Goal: Information Seeking & Learning: Compare options

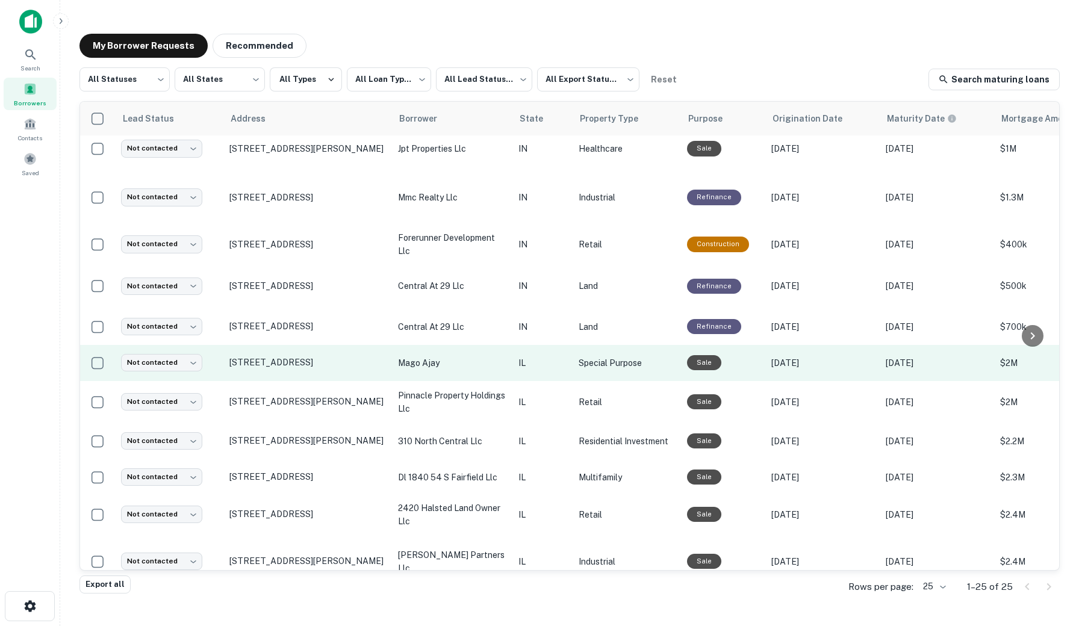
scroll to position [8, 0]
click at [325, 365] on p "445 North Water St Chicago, IL 60611" at bounding box center [307, 362] width 157 height 11
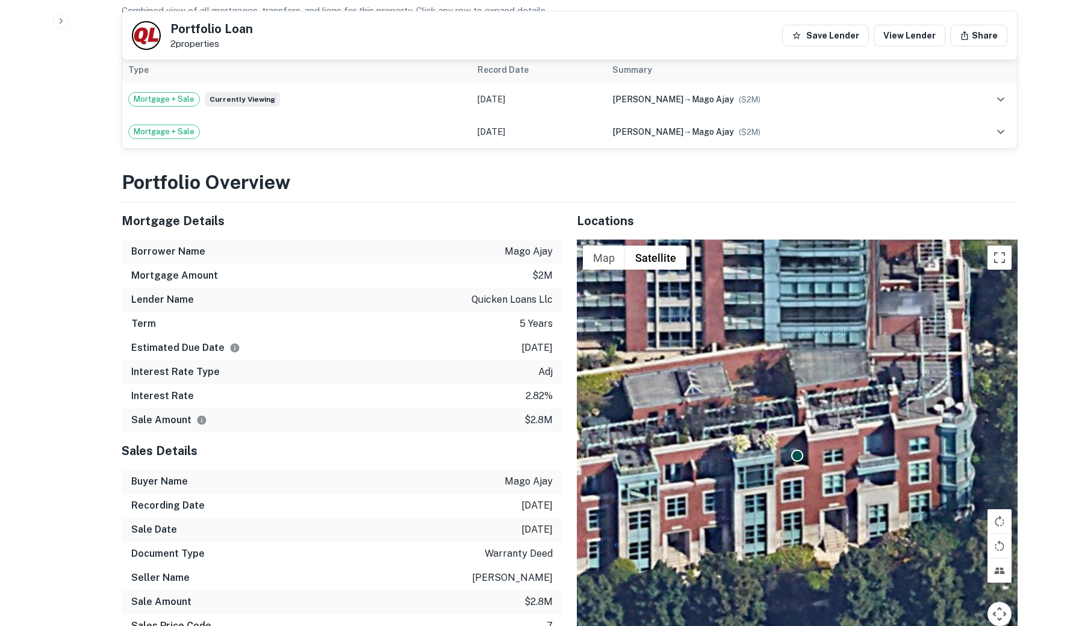
scroll to position [723, 0]
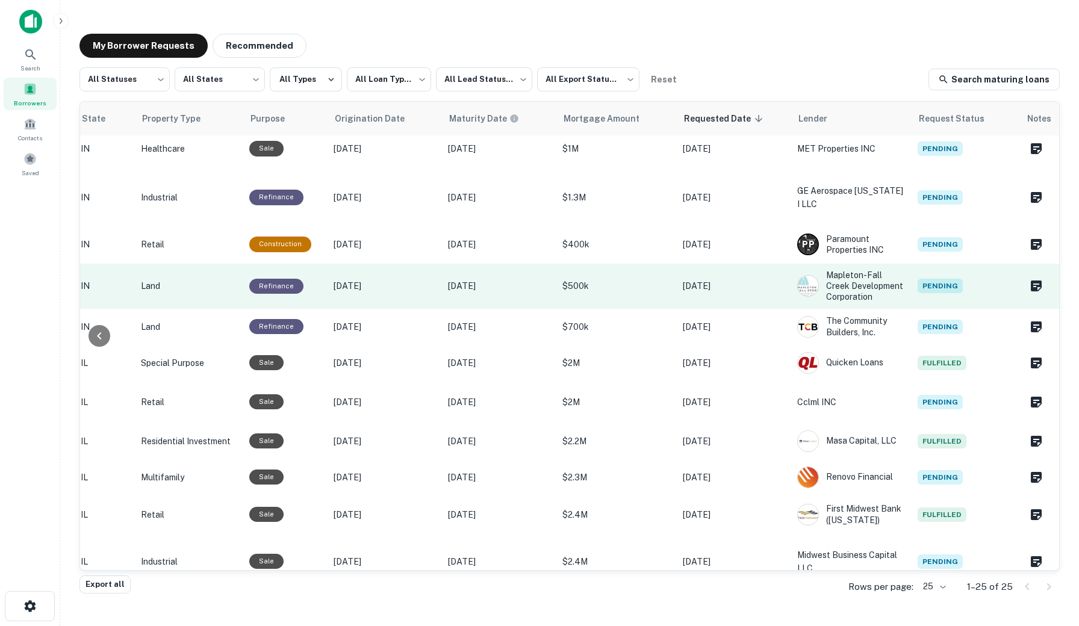
scroll to position [8, 437]
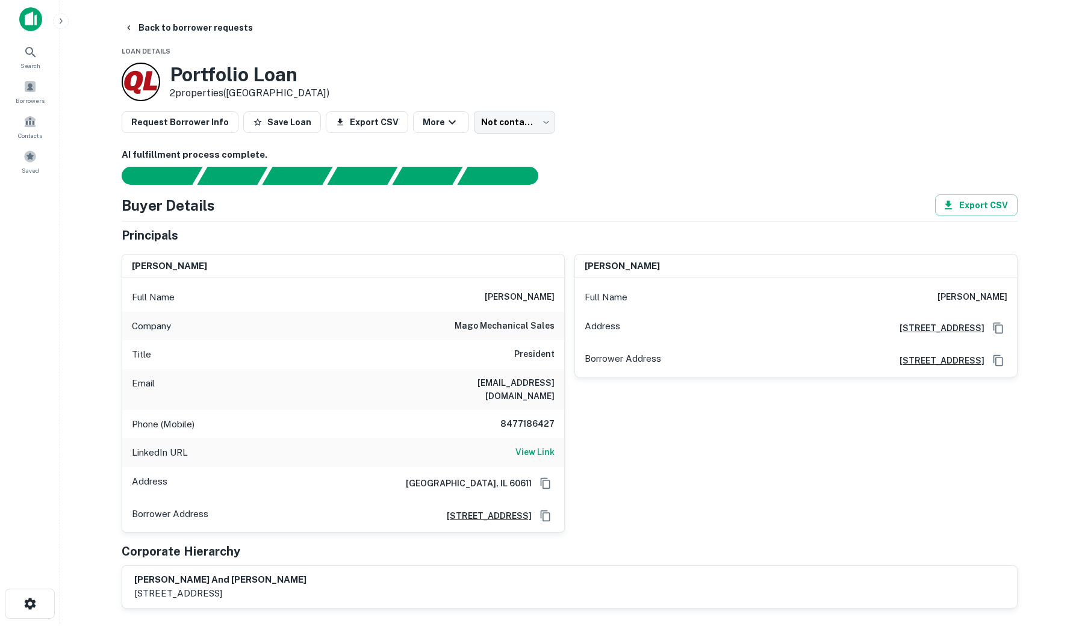
scroll to position [5, 0]
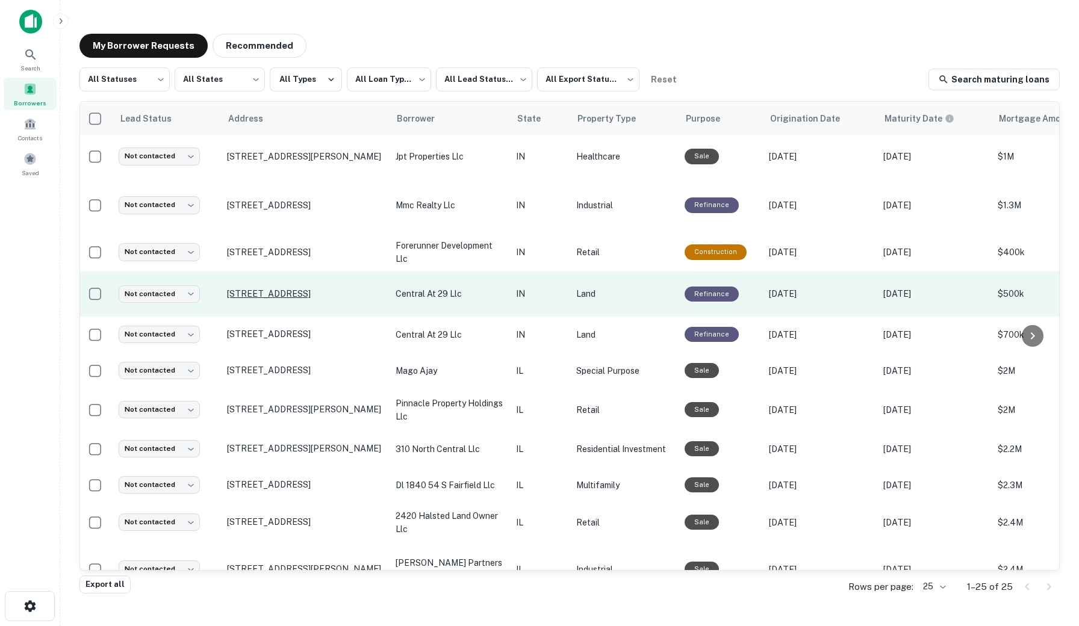
scroll to position [0, 2]
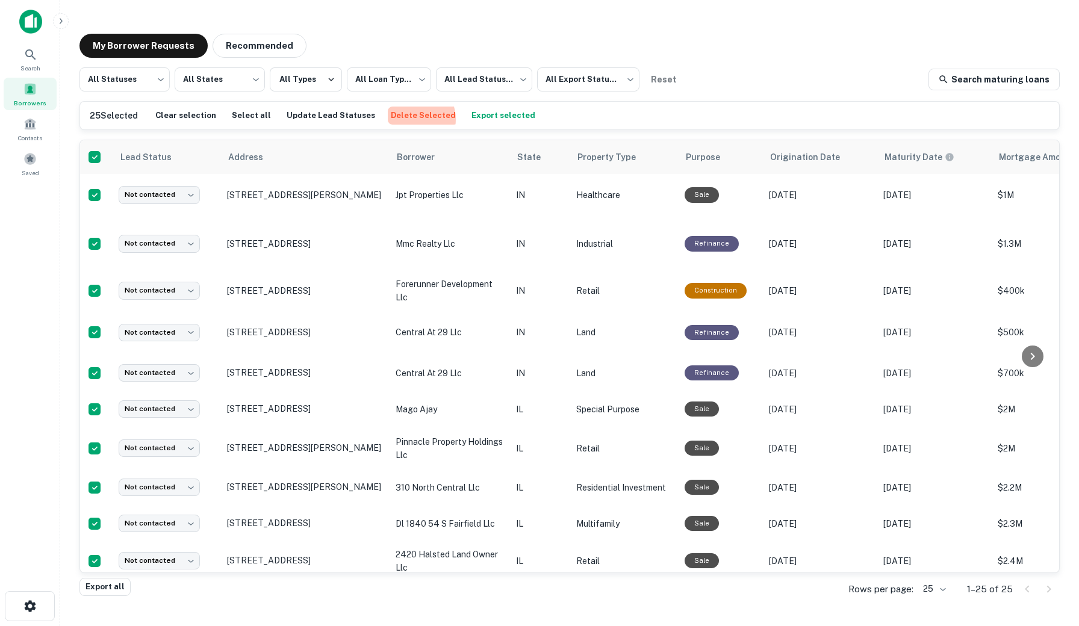
click at [397, 119] on button "Delete Selected" at bounding box center [423, 116] width 71 height 18
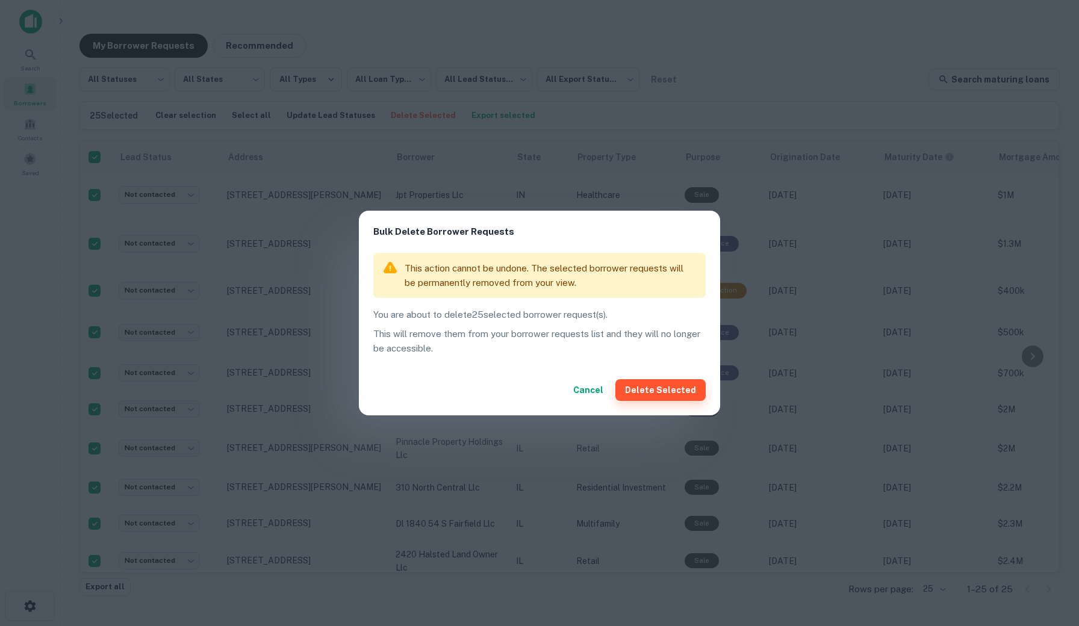
click at [649, 385] on button "Delete Selected" at bounding box center [660, 390] width 90 height 22
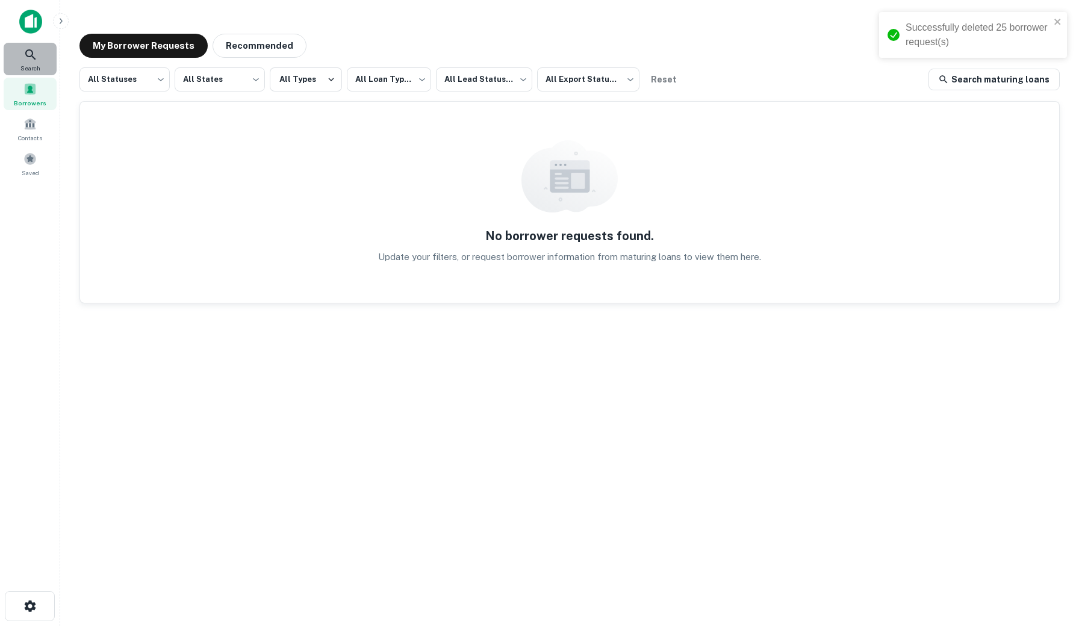
click at [41, 70] on div "Search" at bounding box center [30, 59] width 53 height 33
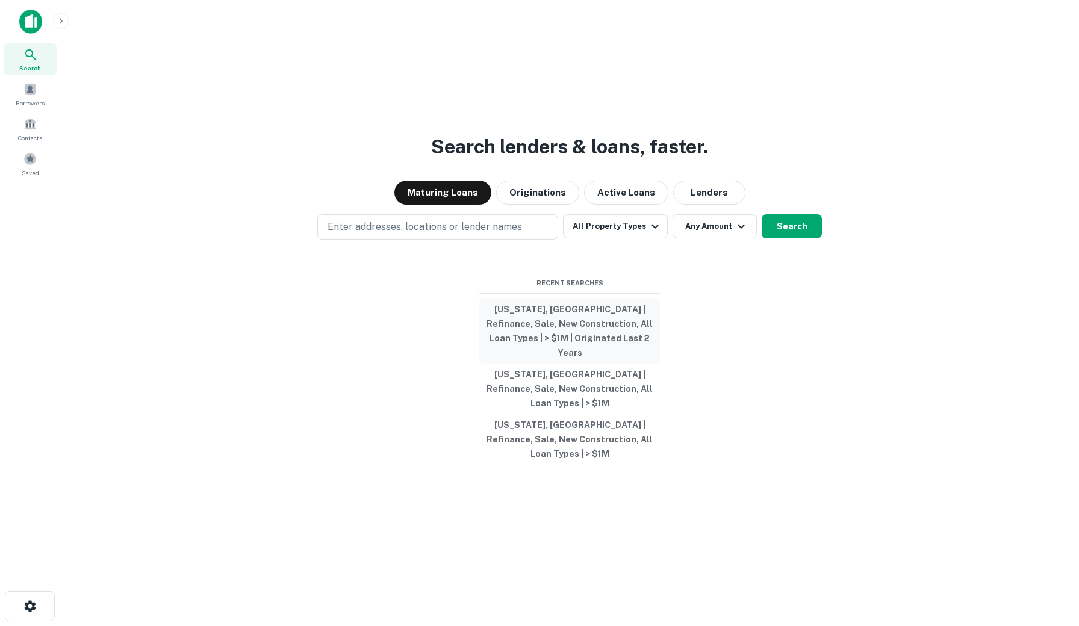
click at [551, 346] on button "[US_STATE], [GEOGRAPHIC_DATA] | Refinance, Sale, New Construction, All Loan Typ…" at bounding box center [569, 331] width 181 height 65
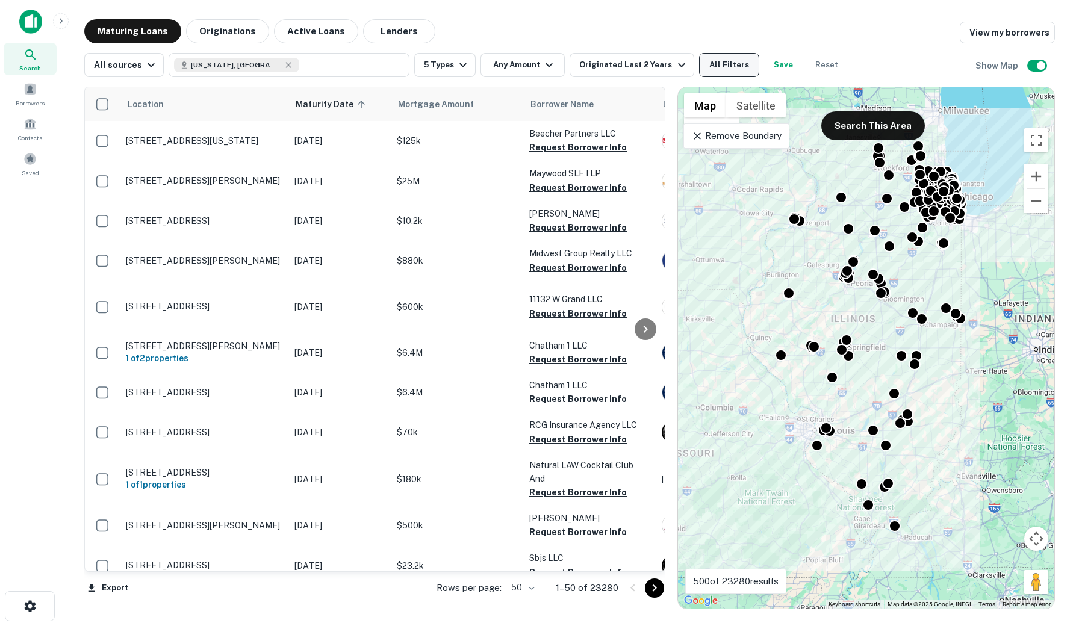
click at [721, 74] on button "All Filters" at bounding box center [729, 65] width 60 height 24
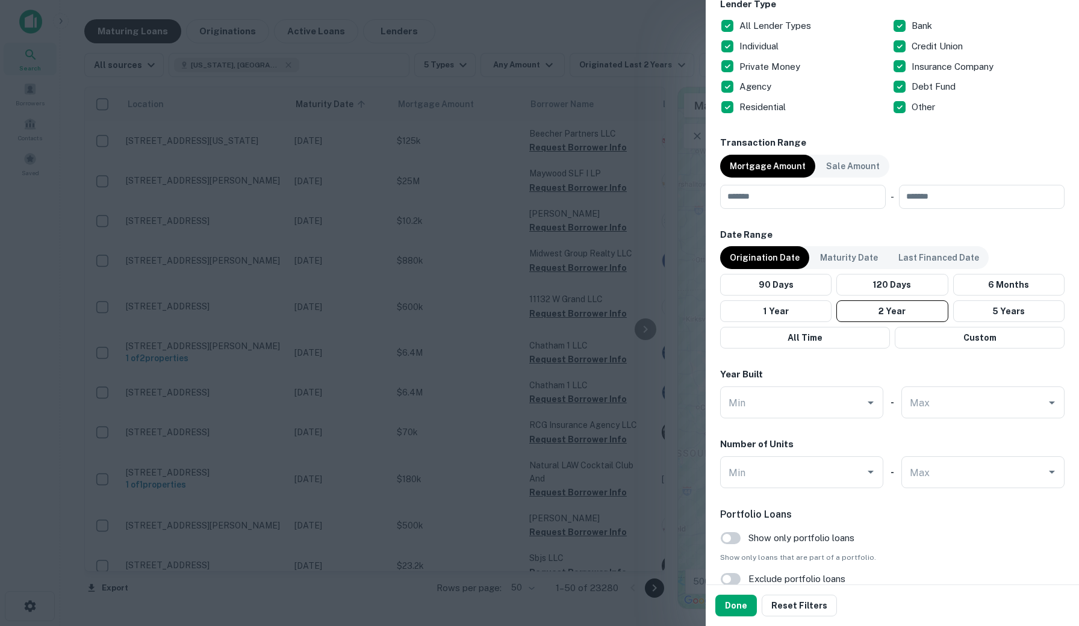
scroll to position [771, 0]
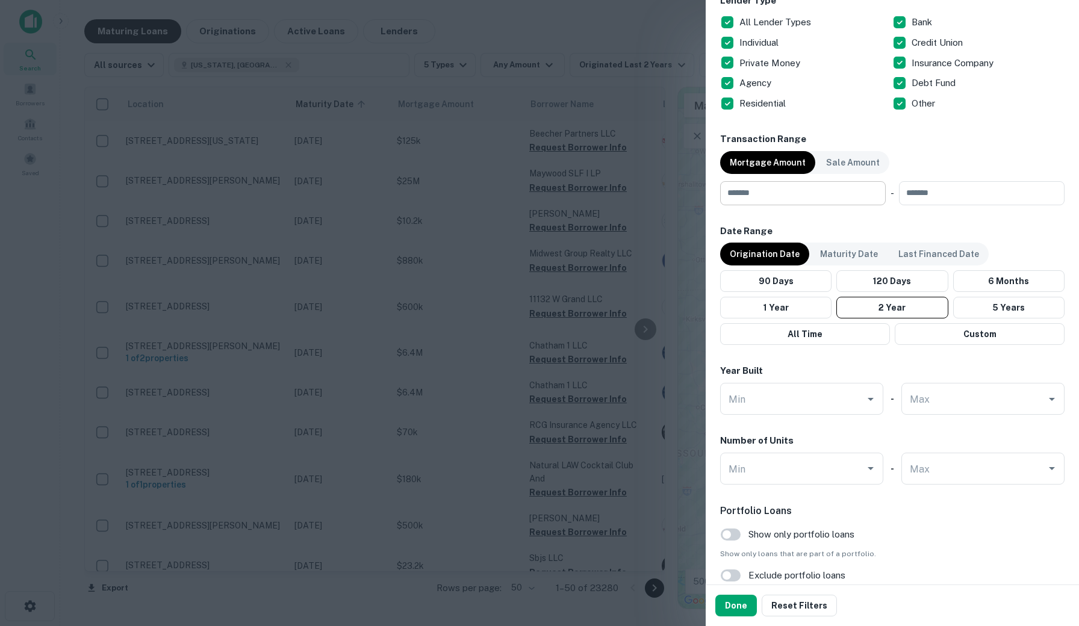
click at [775, 198] on input "number" at bounding box center [798, 193] width 157 height 24
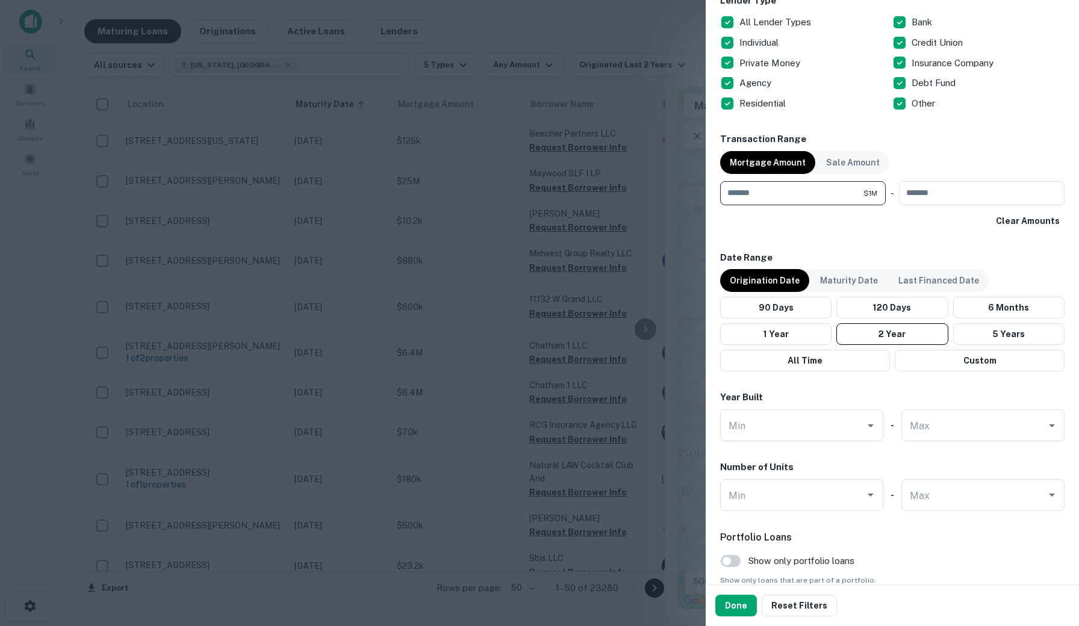
type input "*******"
click at [730, 610] on button "Done" at bounding box center [736, 606] width 42 height 22
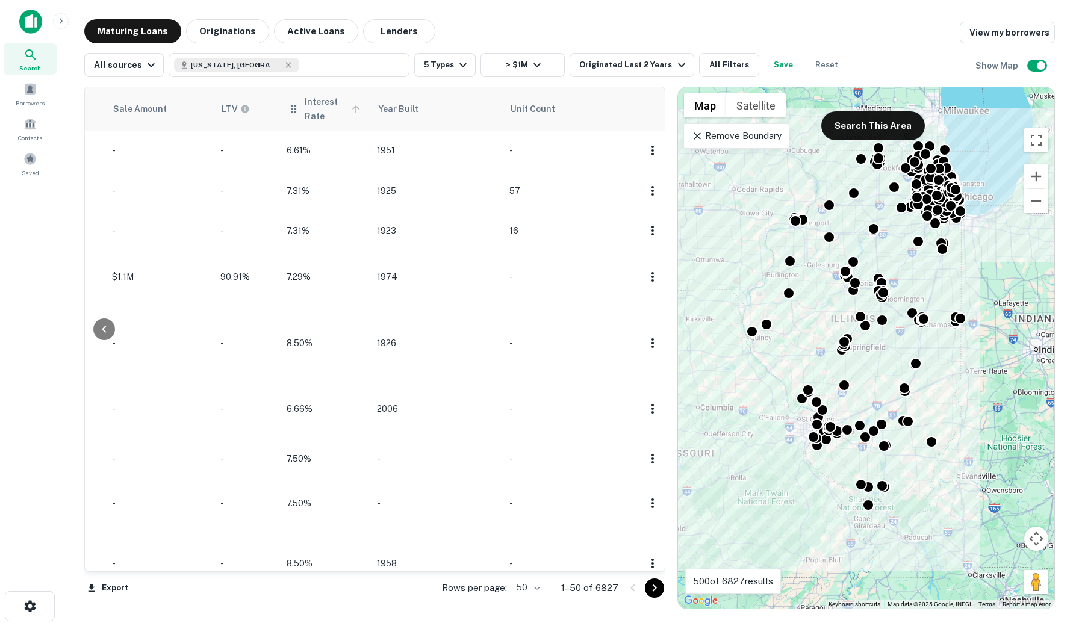
scroll to position [0, 1134]
click at [309, 104] on span "Interest Rate" at bounding box center [334, 109] width 59 height 29
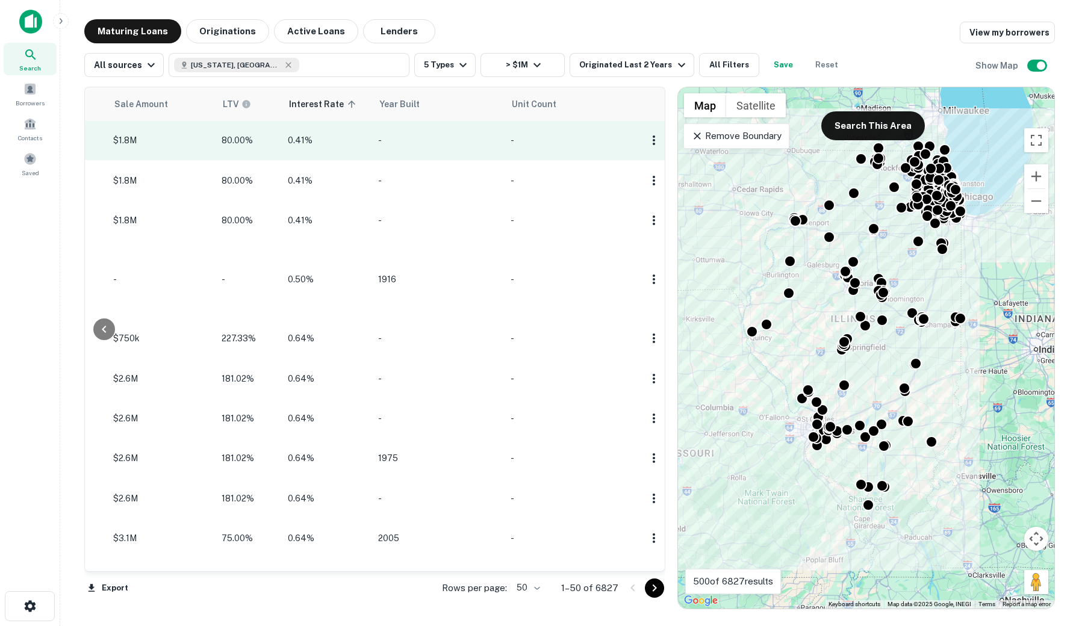
scroll to position [5, 1099]
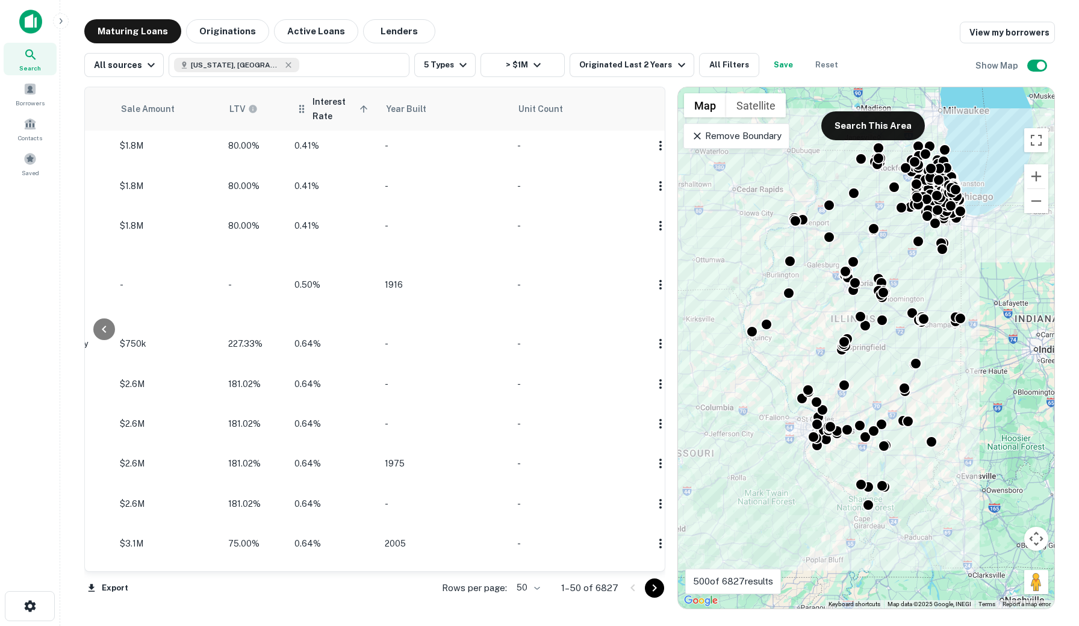
click at [346, 107] on span "Interest Rate sorted ascending" at bounding box center [342, 109] width 59 height 29
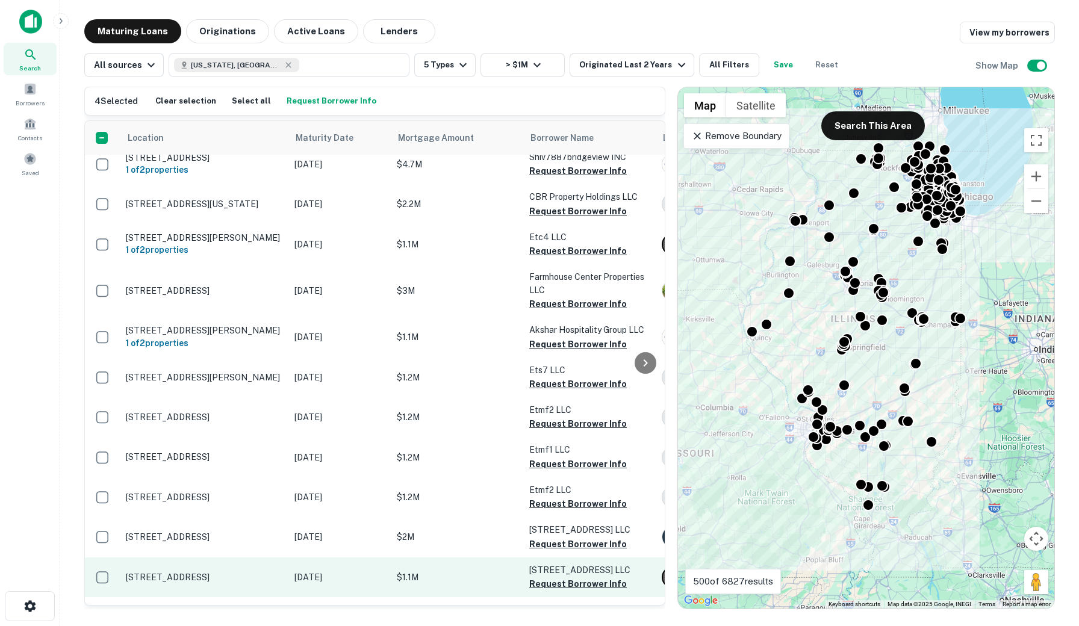
scroll to position [1842, 0]
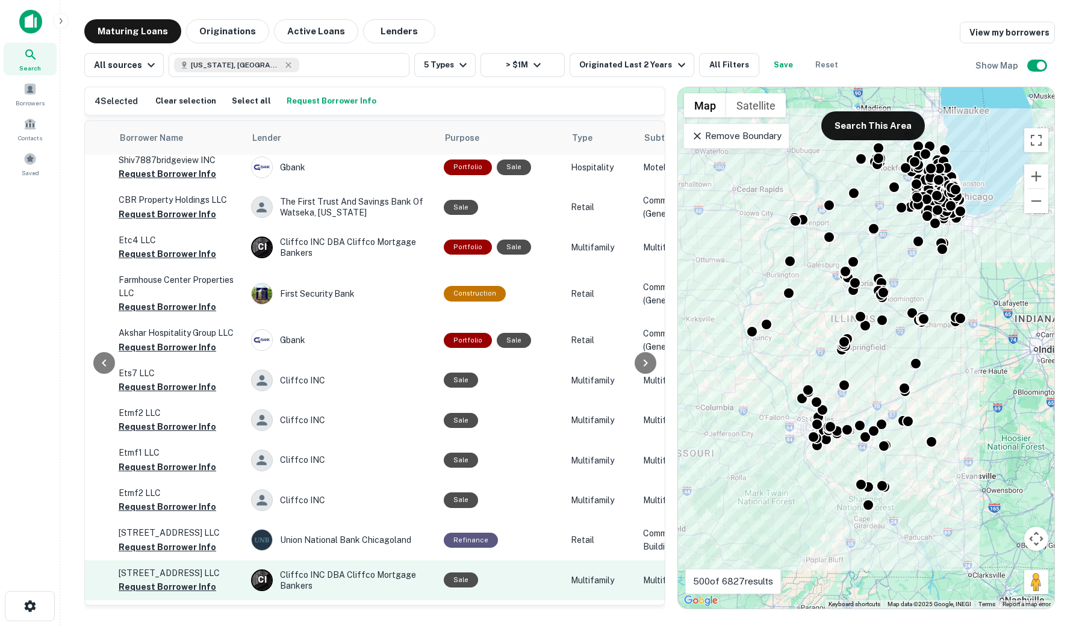
scroll to position [1840, 411]
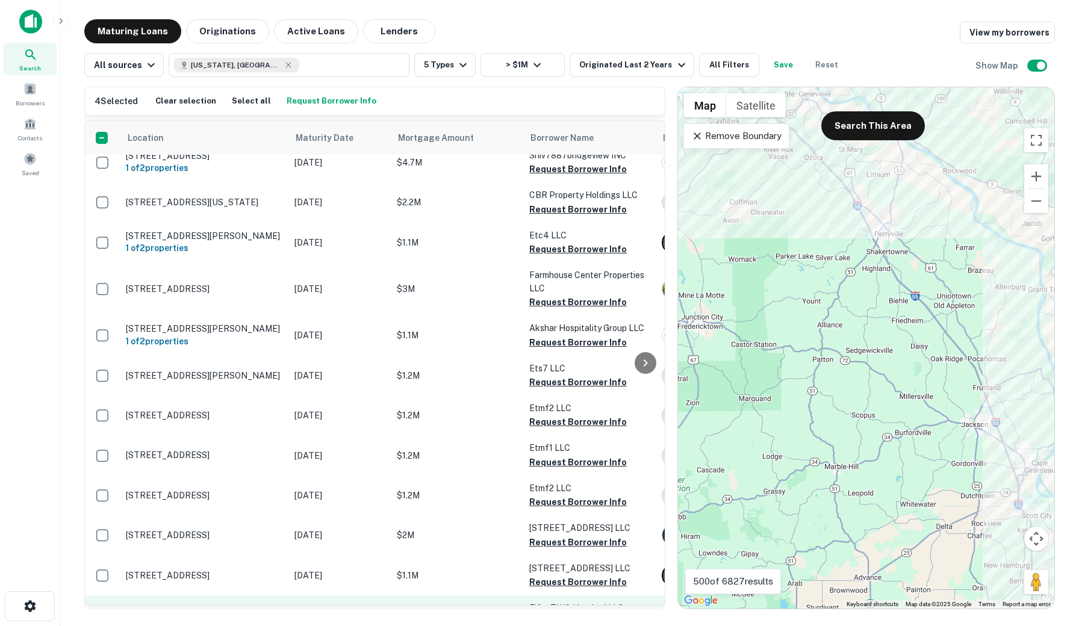
scroll to position [1842, 0]
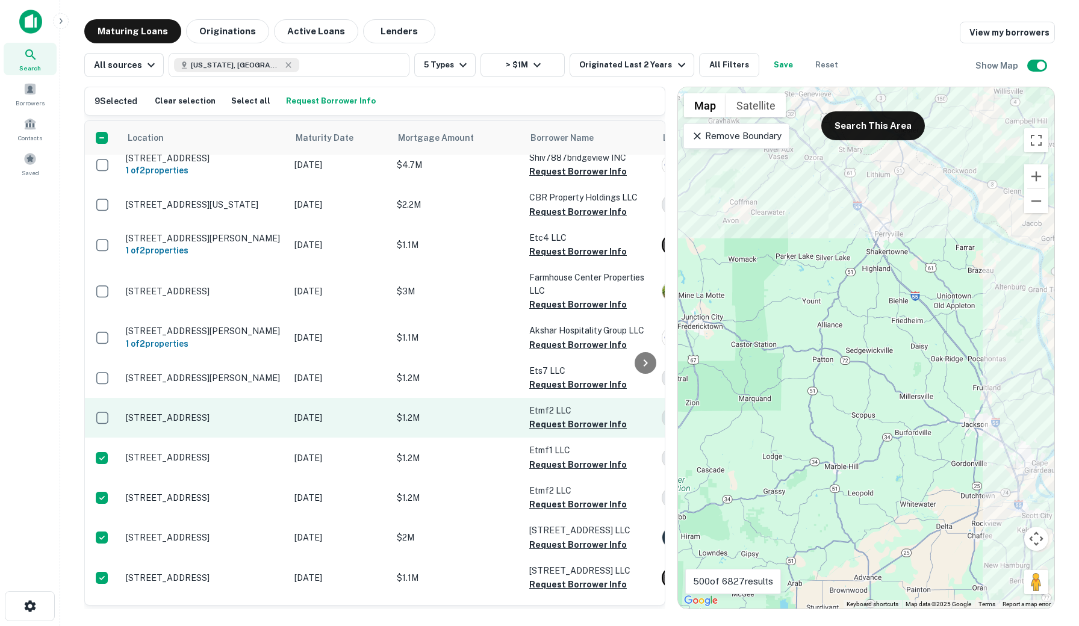
click at [106, 399] on td at bounding box center [102, 418] width 35 height 40
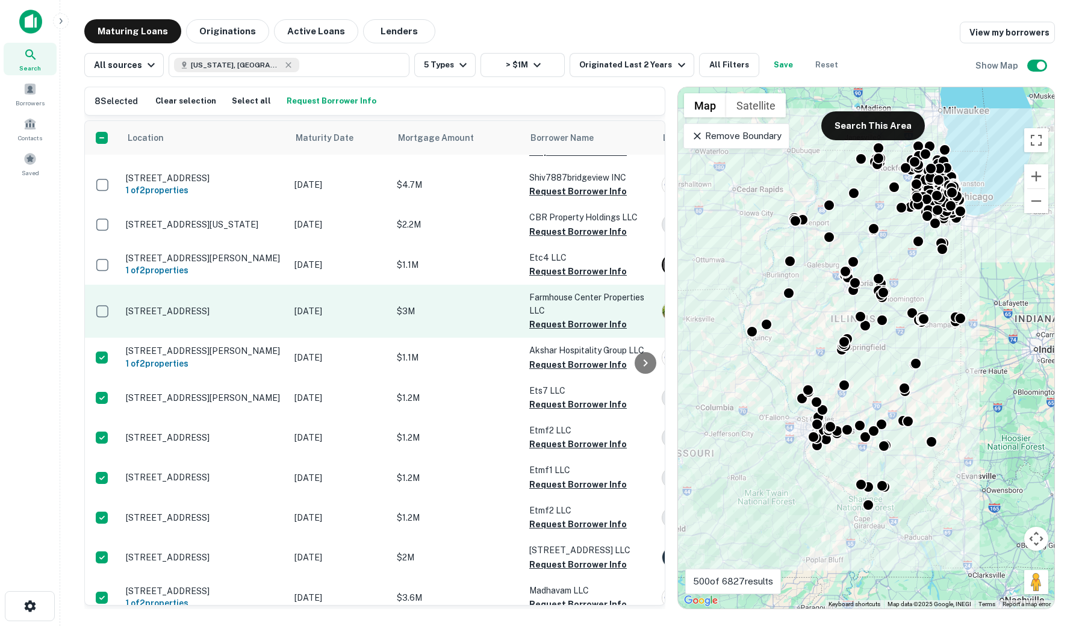
scroll to position [1822, 1]
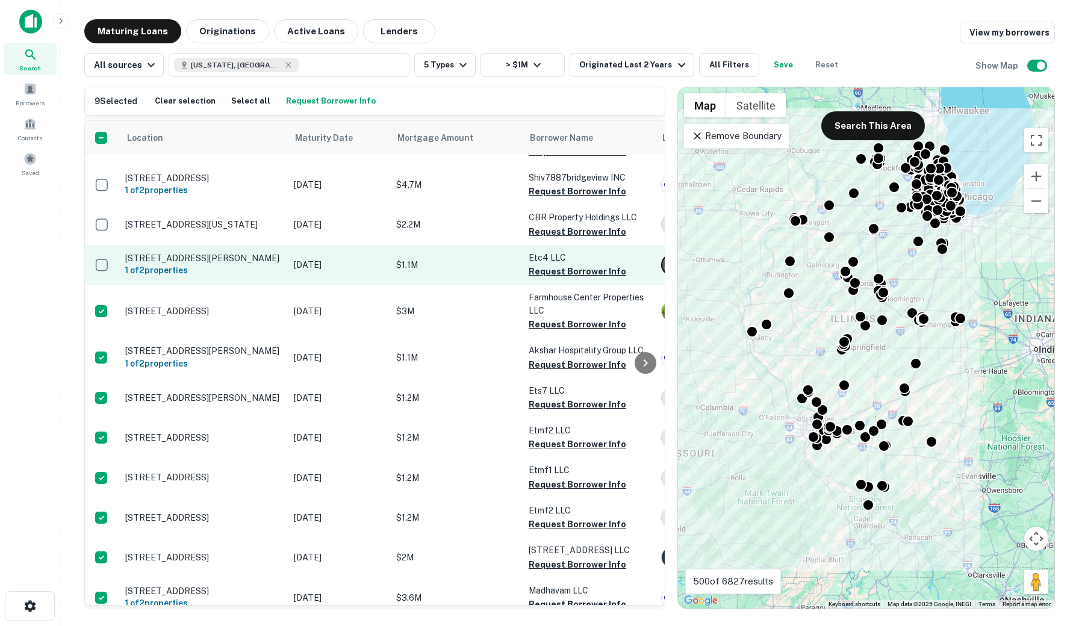
click at [105, 251] on td at bounding box center [101, 265] width 35 height 40
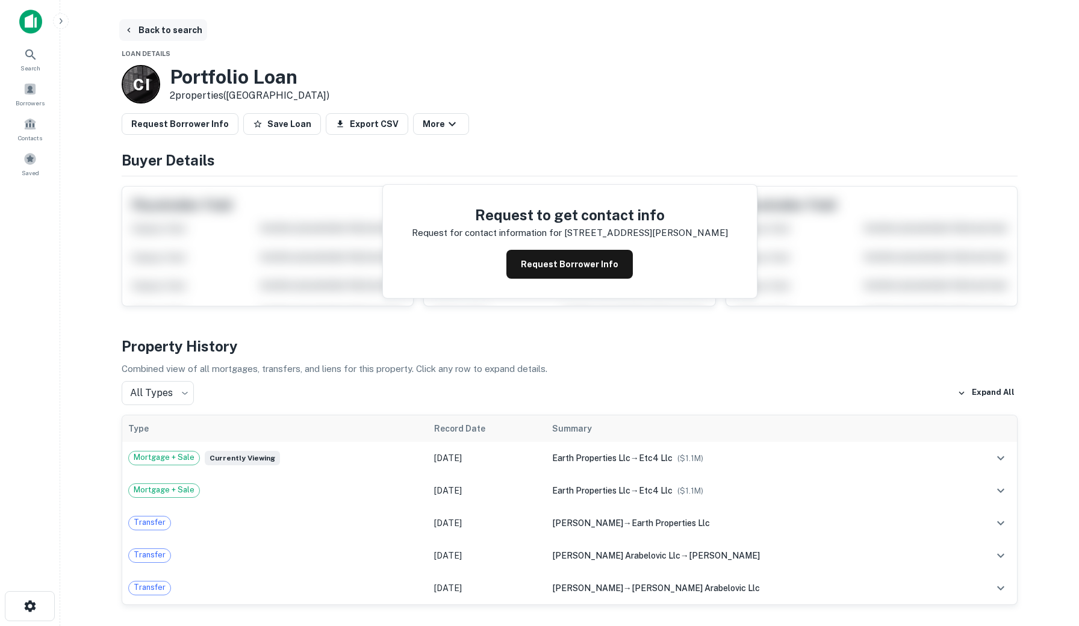
click at [137, 31] on button "Back to search" at bounding box center [163, 30] width 88 height 22
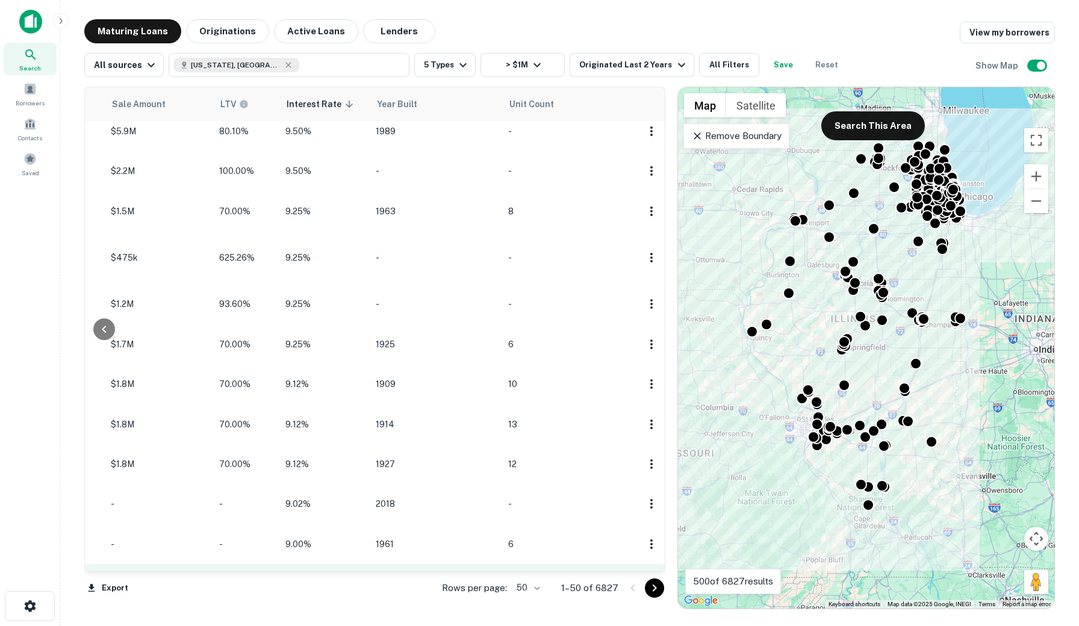
scroll to position [1842, 1134]
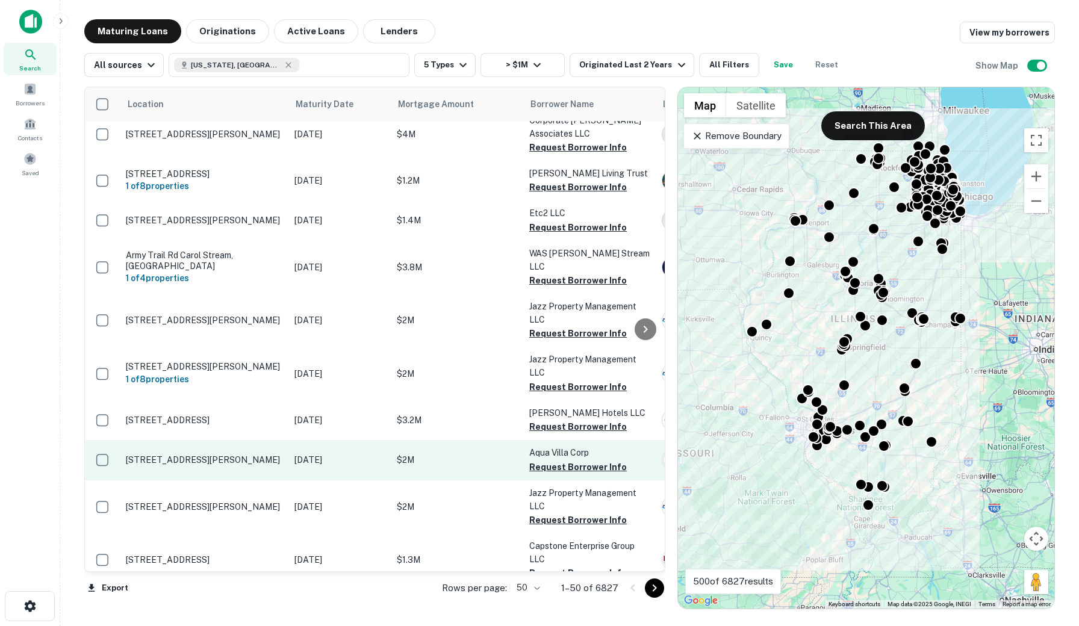
scroll to position [1154, 0]
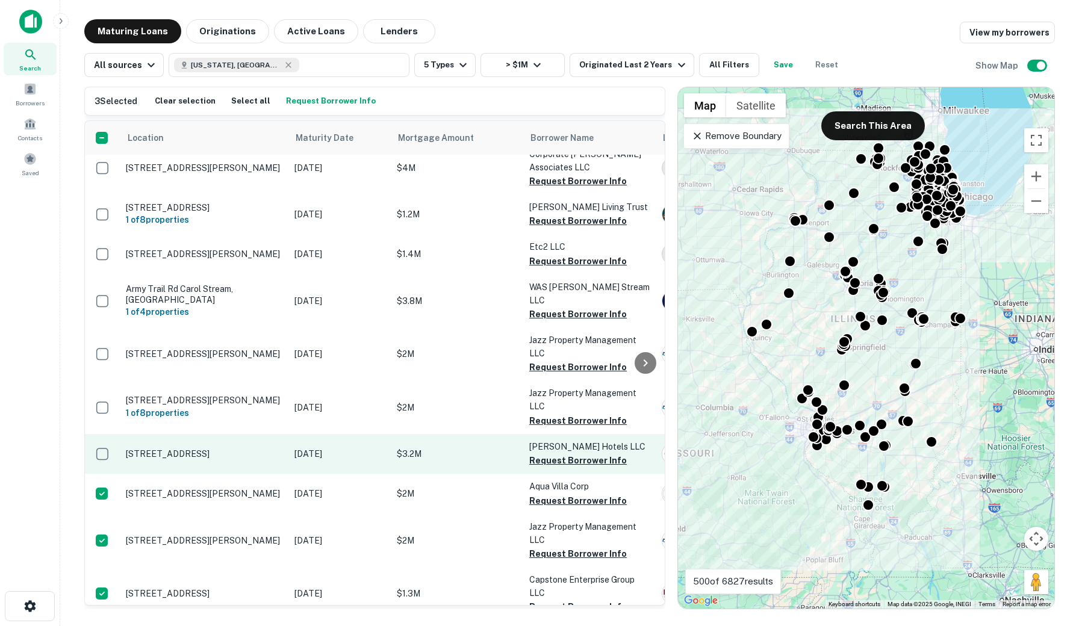
click at [108, 434] on td at bounding box center [102, 454] width 35 height 40
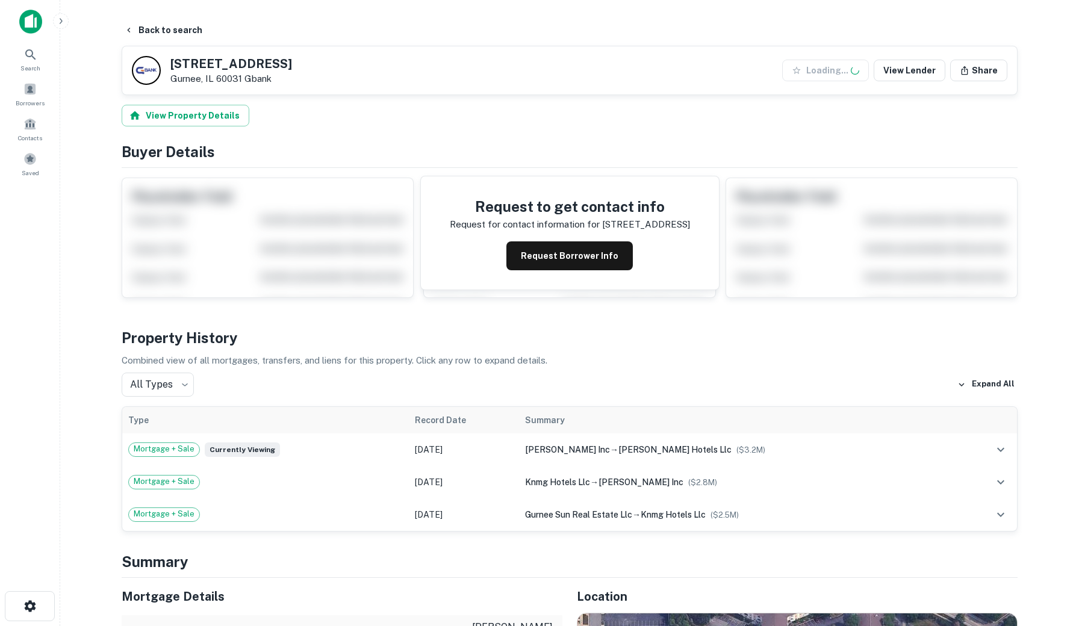
scroll to position [329, 0]
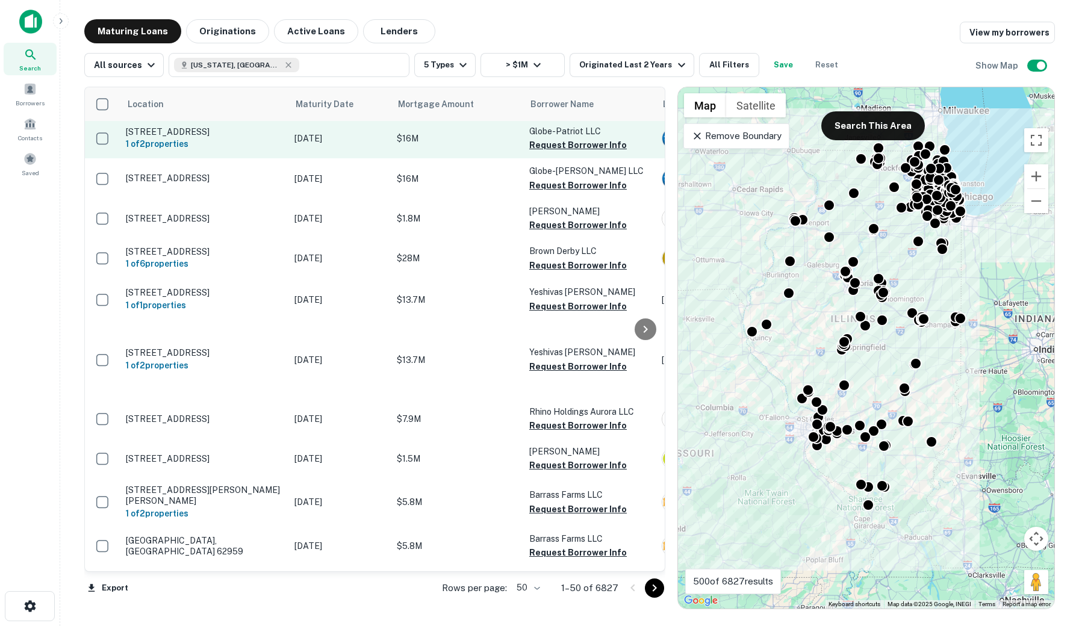
scroll to position [2, 0]
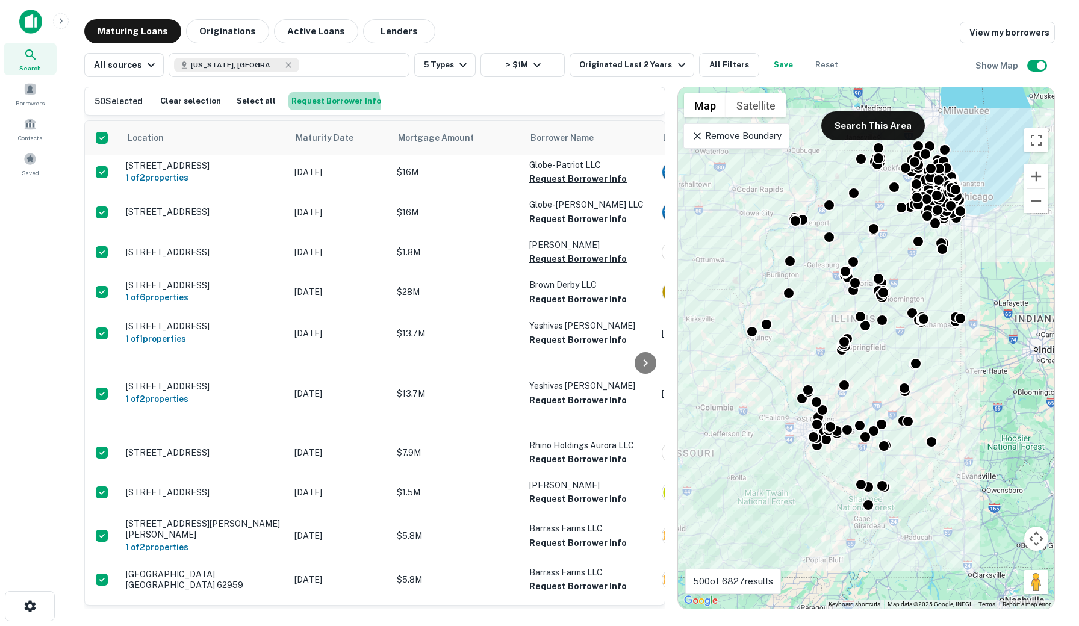
click at [309, 106] on button "Request Borrower Info" at bounding box center [336, 101] width 96 height 18
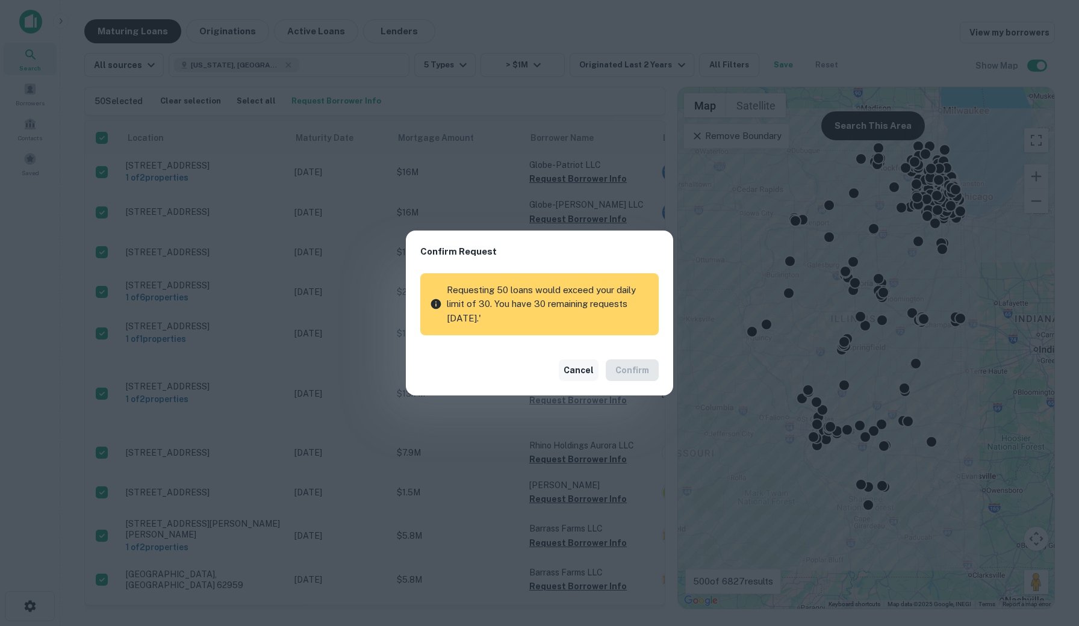
click at [581, 375] on button "Cancel" at bounding box center [579, 371] width 40 height 22
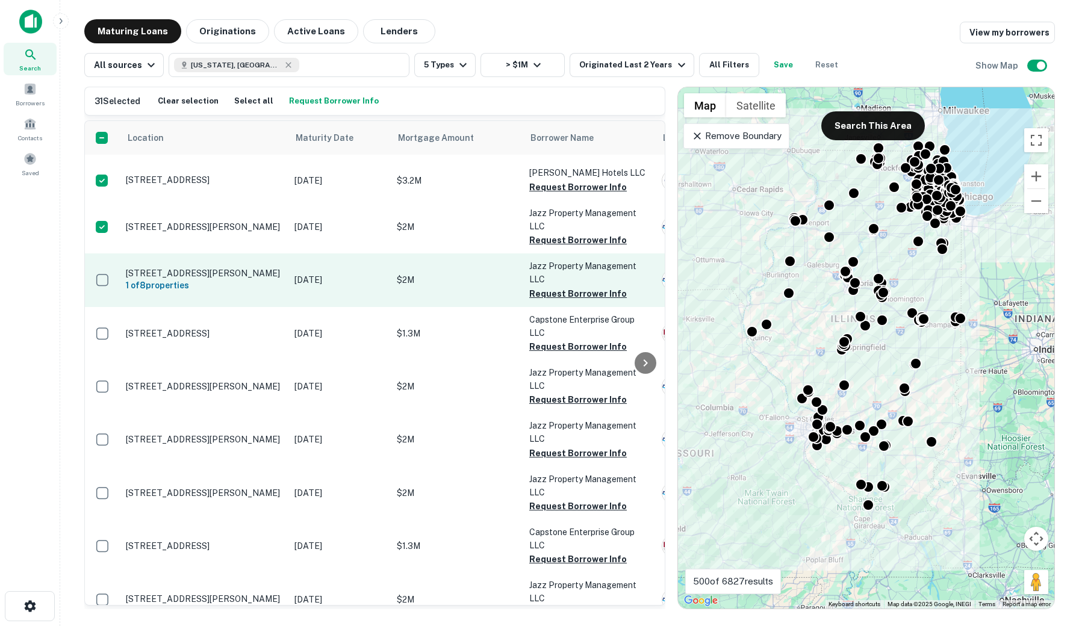
scroll to position [1354, 0]
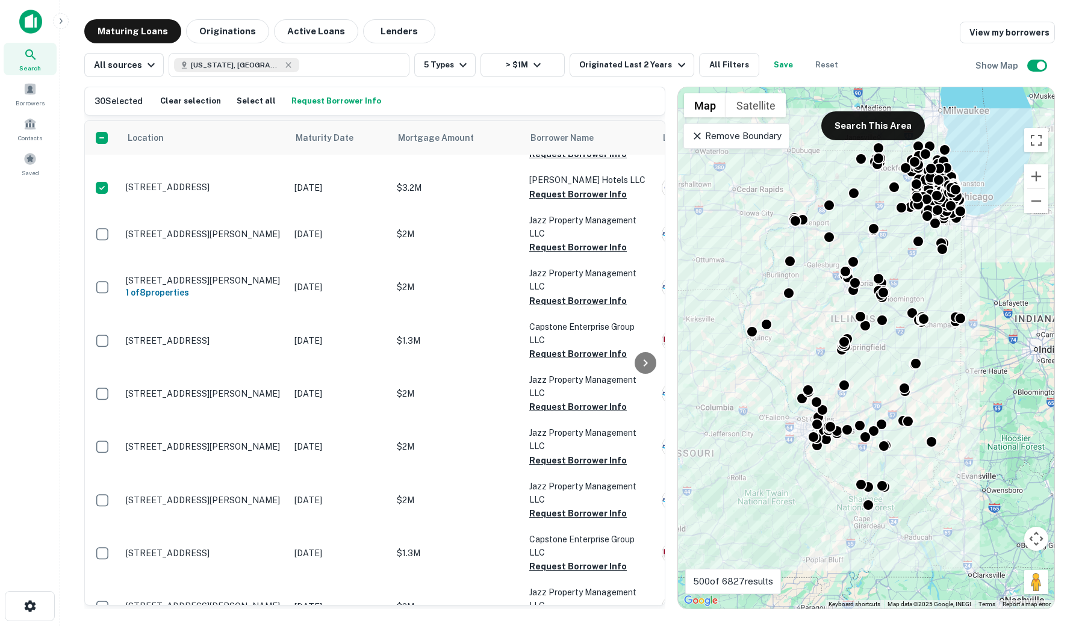
click at [335, 97] on button "Request Borrower Info" at bounding box center [336, 101] width 96 height 18
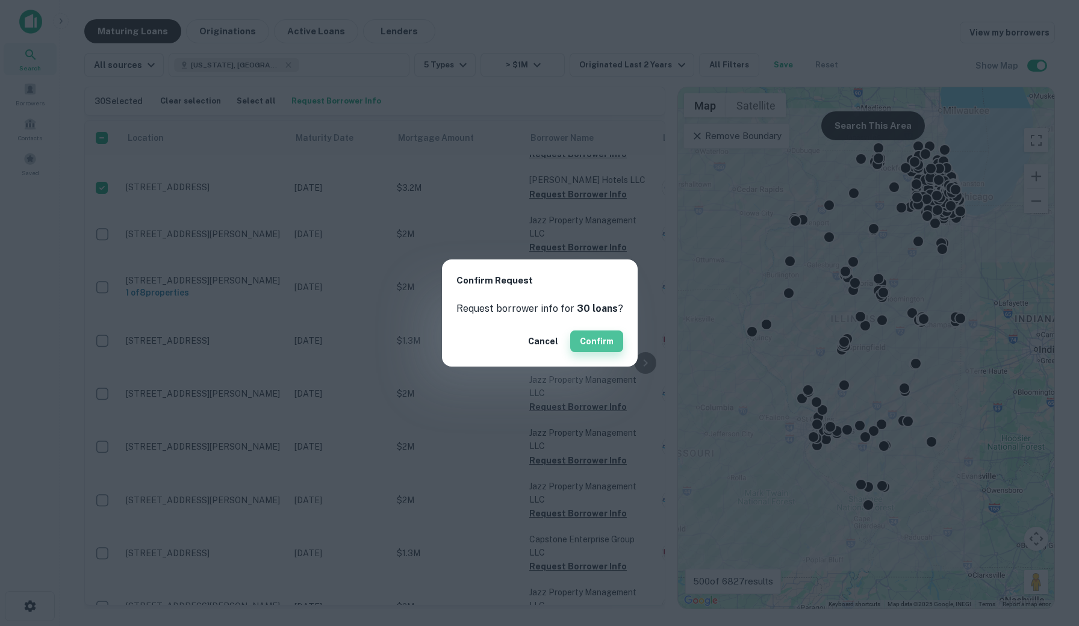
click at [587, 335] on button "Confirm" at bounding box center [596, 342] width 53 height 22
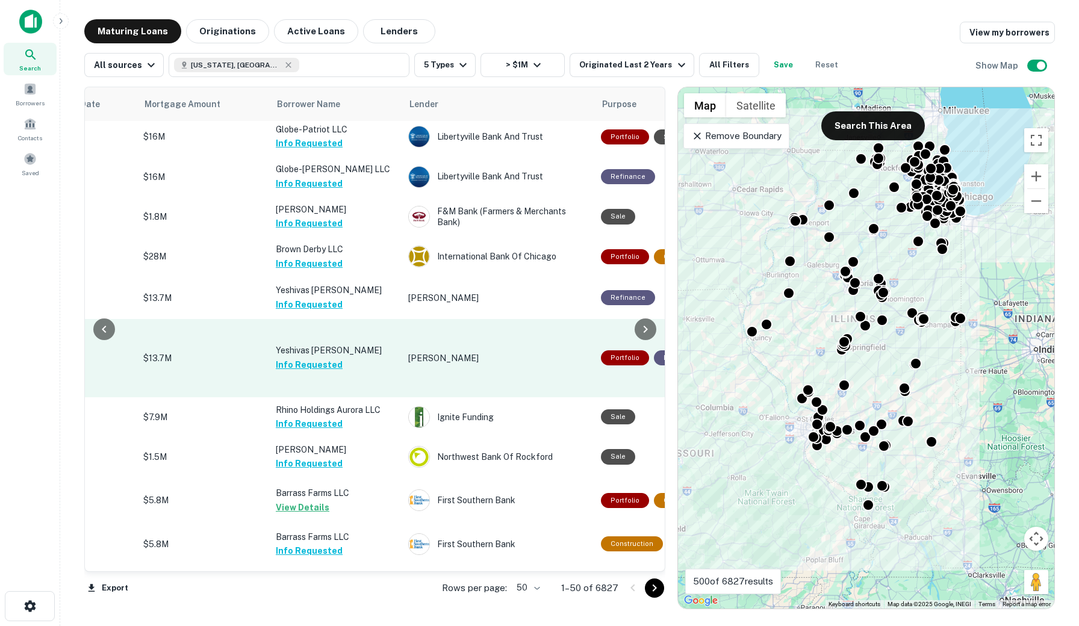
scroll to position [3, 254]
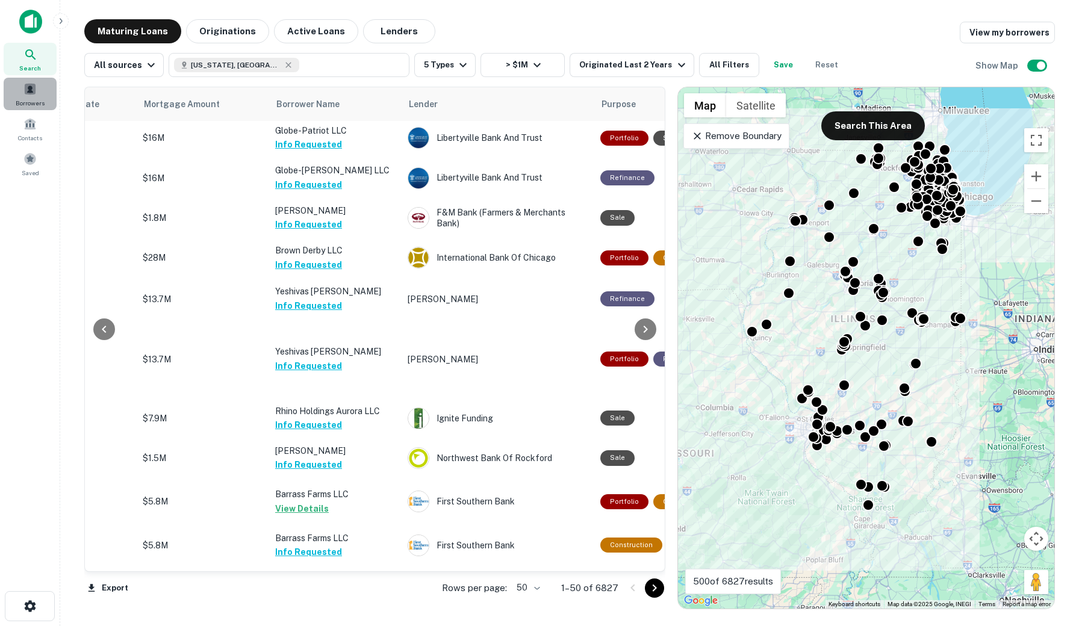
click at [33, 101] on span "Borrowers" at bounding box center [30, 103] width 29 height 10
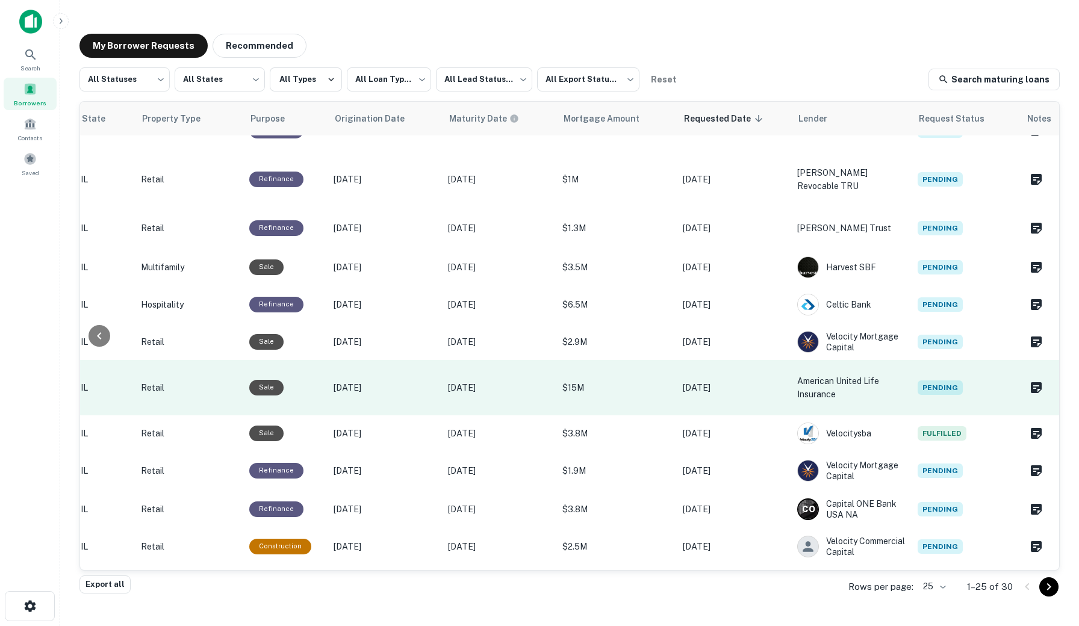
scroll to position [382, 437]
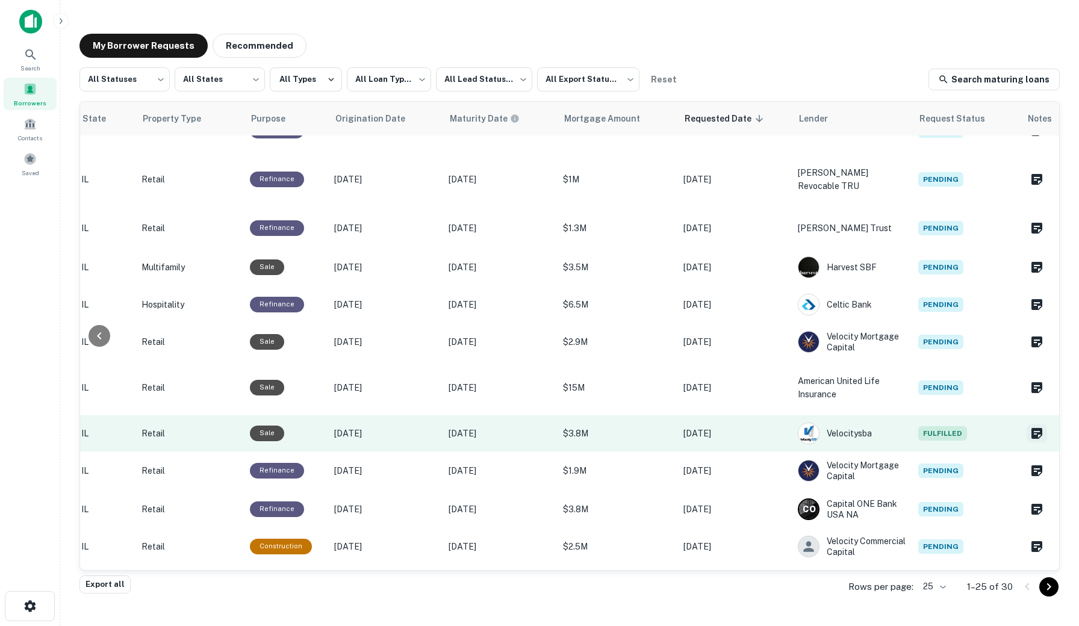
click at [1035, 428] on icon "Create a note for this borrower request" at bounding box center [1037, 433] width 11 height 11
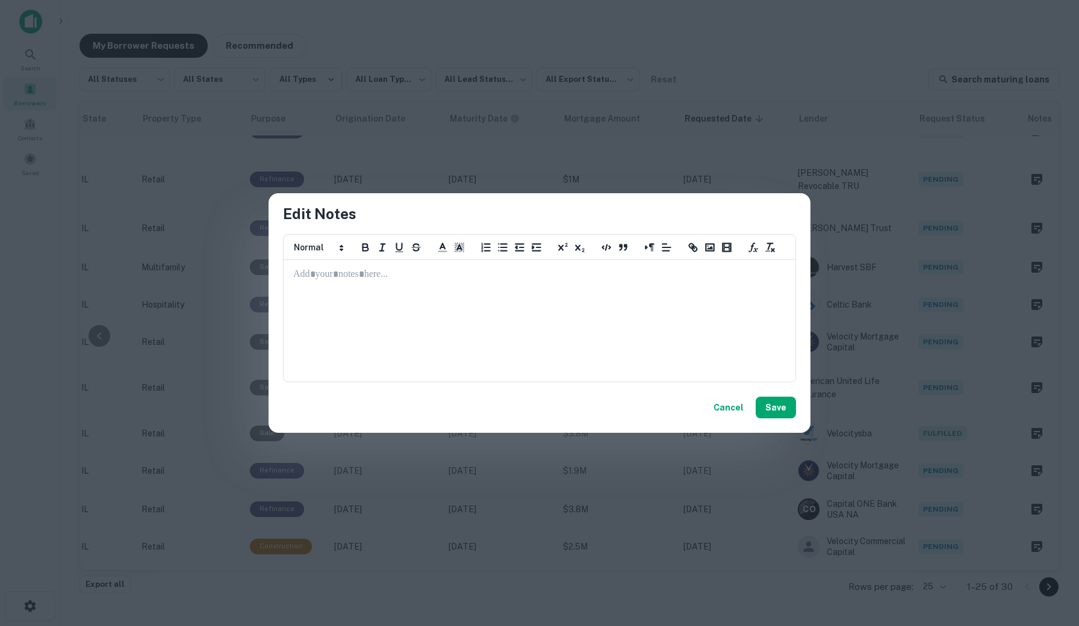
click at [1017, 410] on div "Edit Notes ********* ********* ********* ********* ********* ********* ****** C…" at bounding box center [539, 313] width 1079 height 626
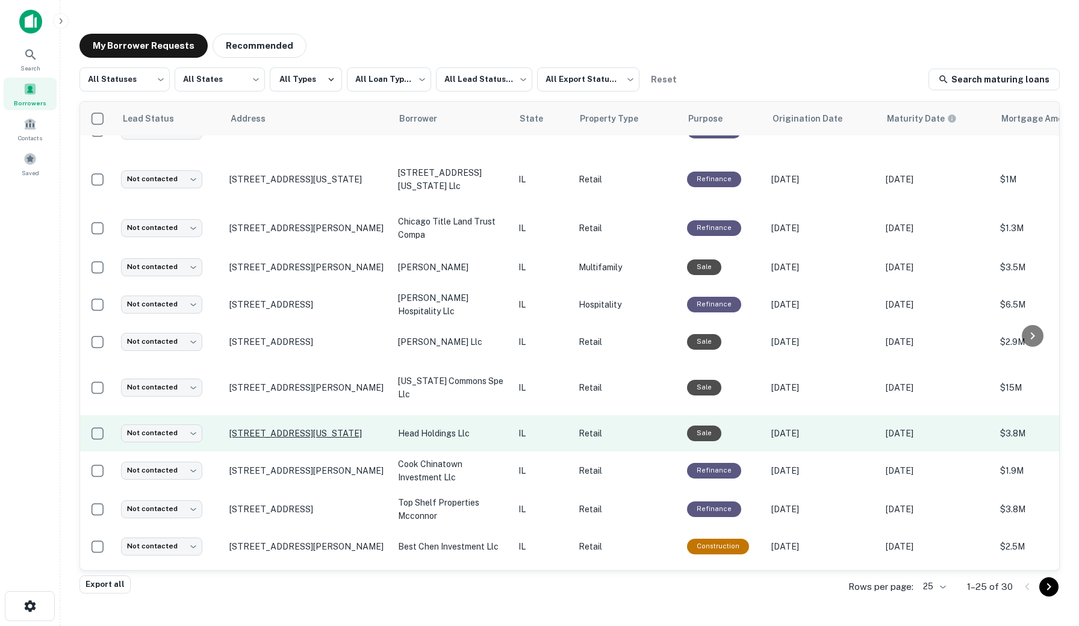
scroll to position [382, 0]
click at [267, 428] on p "[STREET_ADDRESS][US_STATE]" at bounding box center [307, 433] width 157 height 11
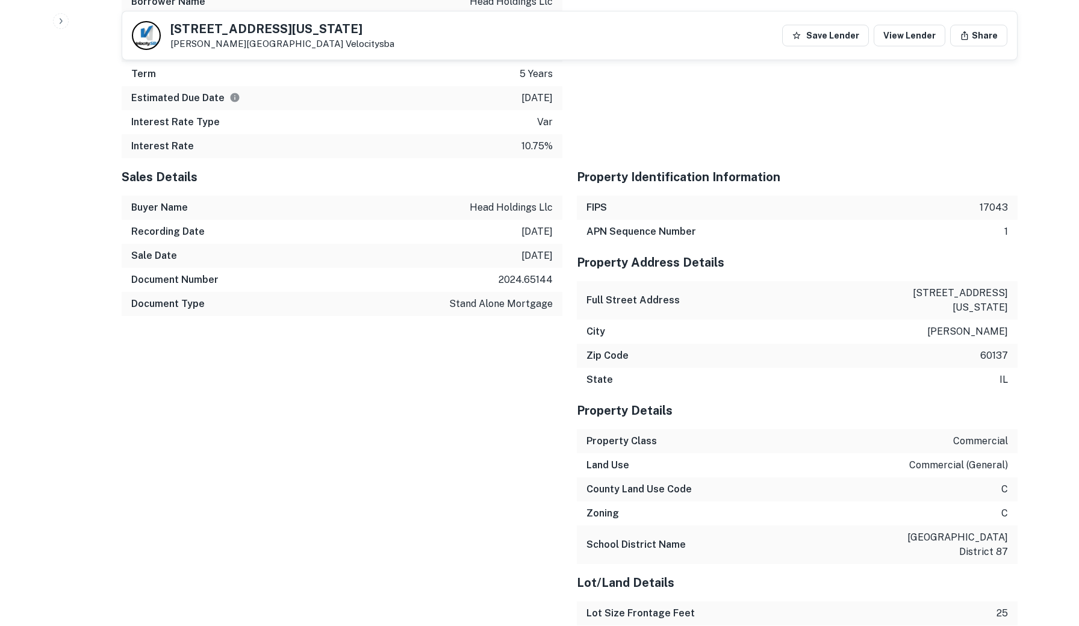
scroll to position [1168, 0]
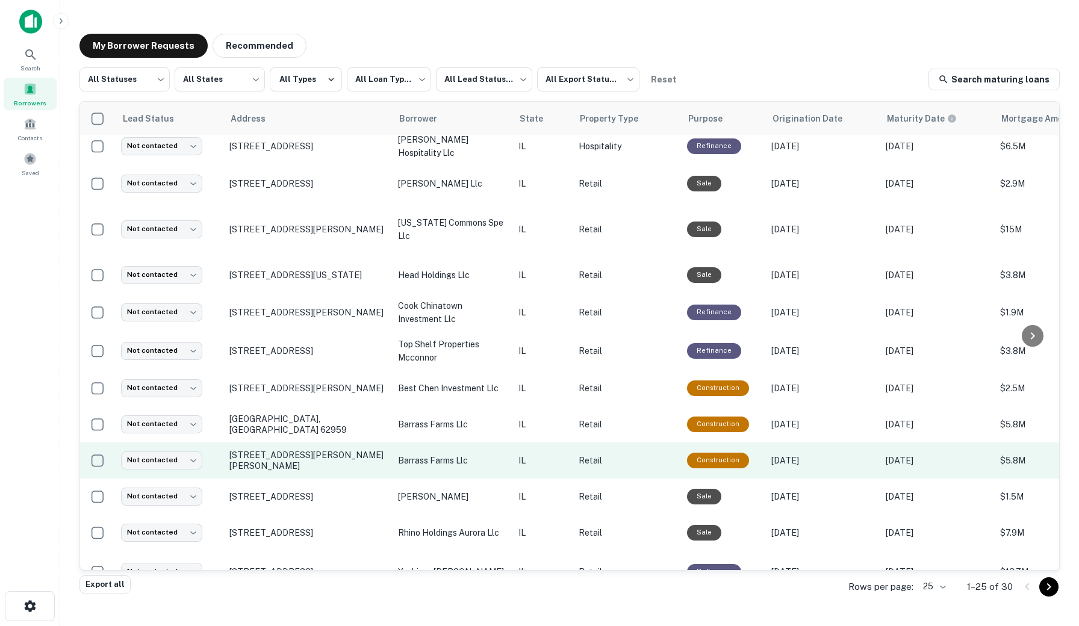
scroll to position [541, 0]
click at [311, 450] on p "[STREET_ADDRESS][PERSON_NAME][PERSON_NAME]" at bounding box center [307, 461] width 157 height 22
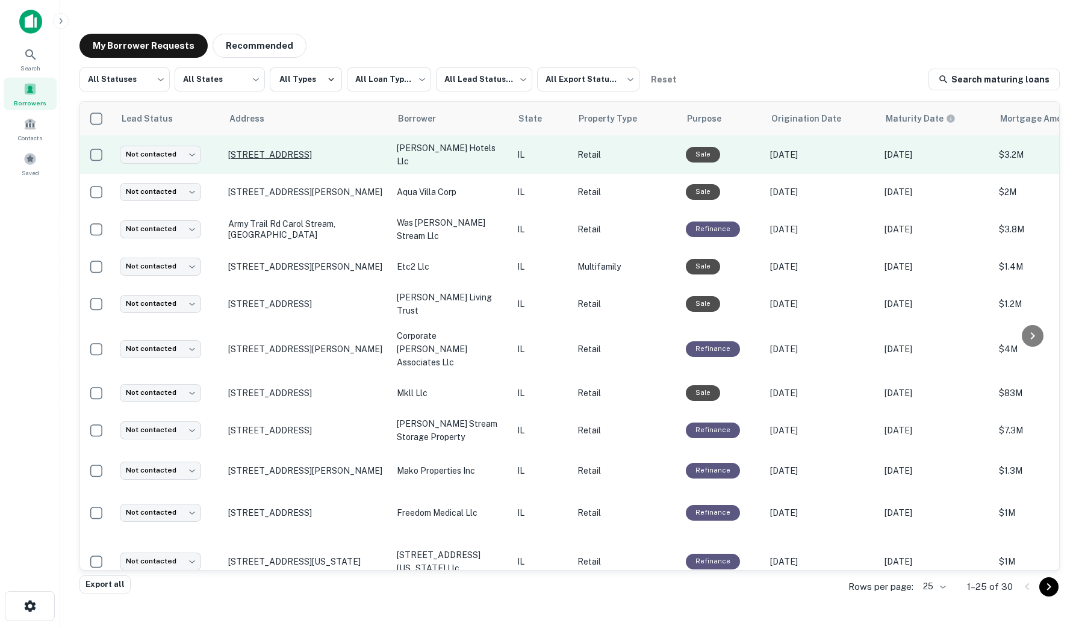
click at [325, 156] on p "[STREET_ADDRESS]" at bounding box center [306, 154] width 157 height 11
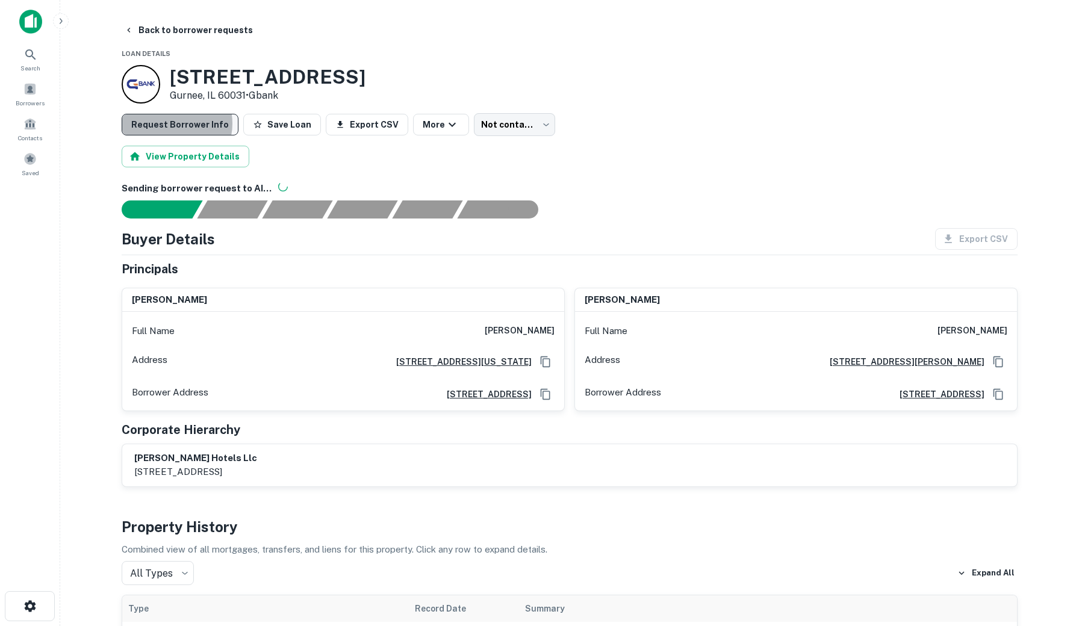
click at [170, 123] on button "Request Borrower Info" at bounding box center [180, 125] width 117 height 22
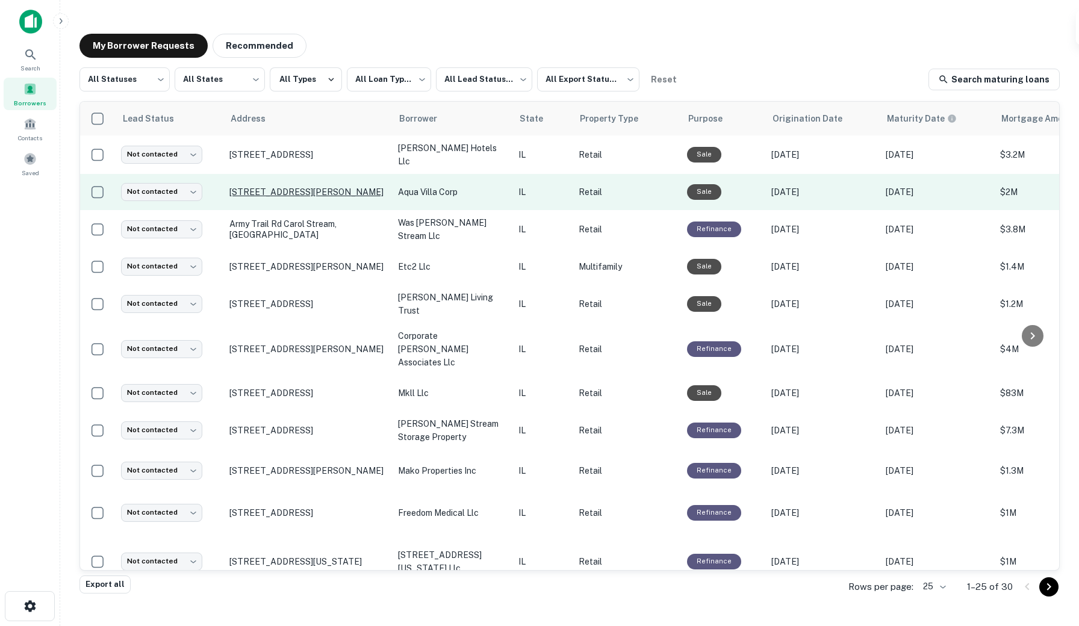
click at [323, 187] on p "[STREET_ADDRESS][PERSON_NAME]" at bounding box center [307, 192] width 157 height 11
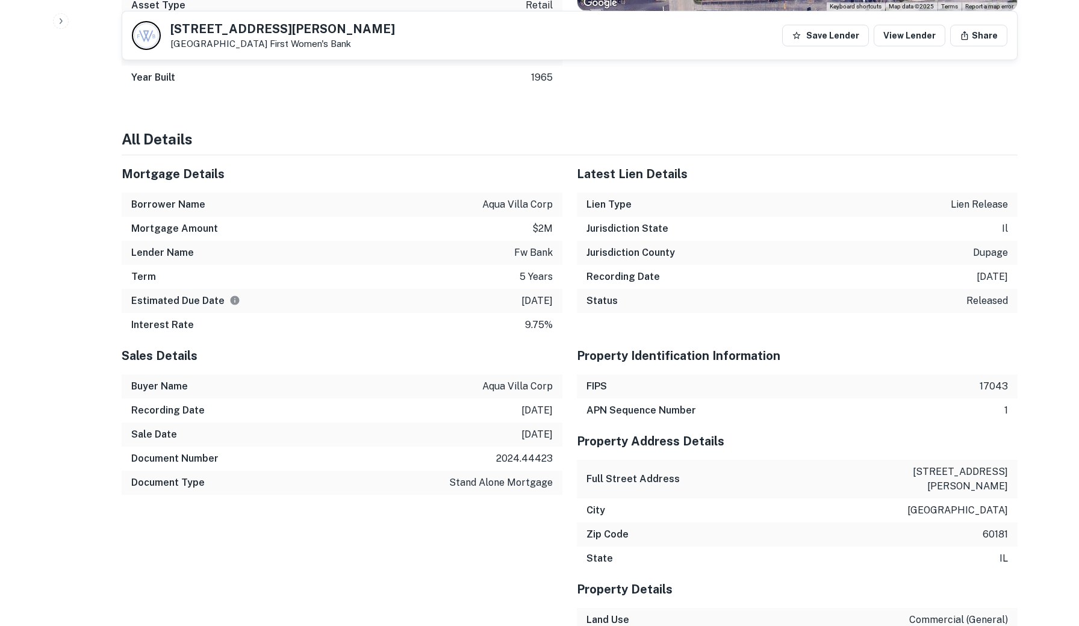
scroll to position [1419, 0]
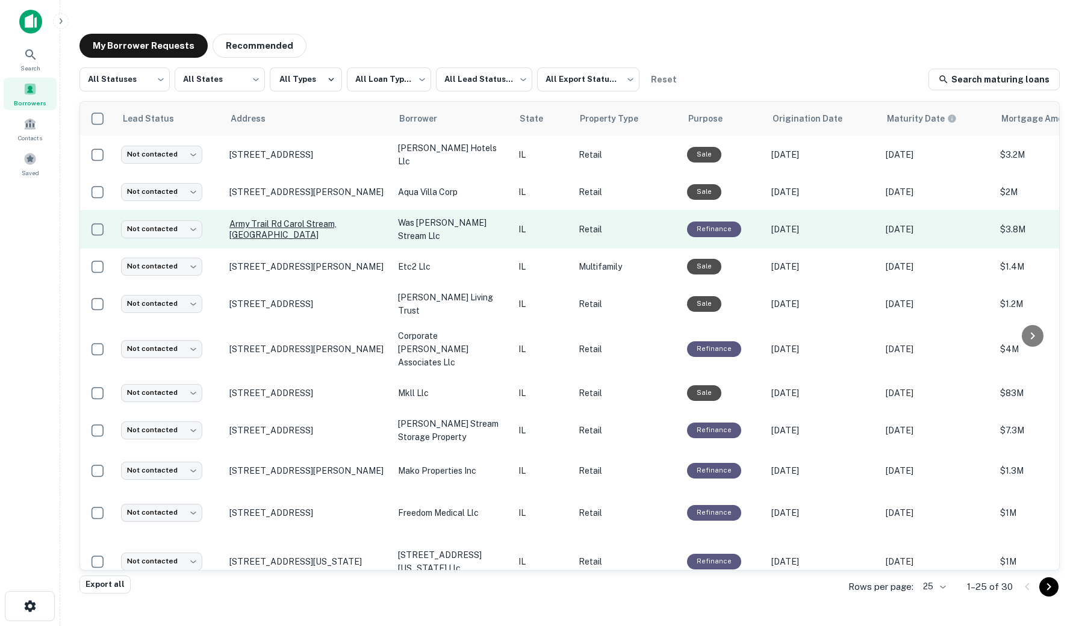
click at [328, 229] on p "Army Trail Rd Carol Stream, [GEOGRAPHIC_DATA]" at bounding box center [307, 230] width 157 height 22
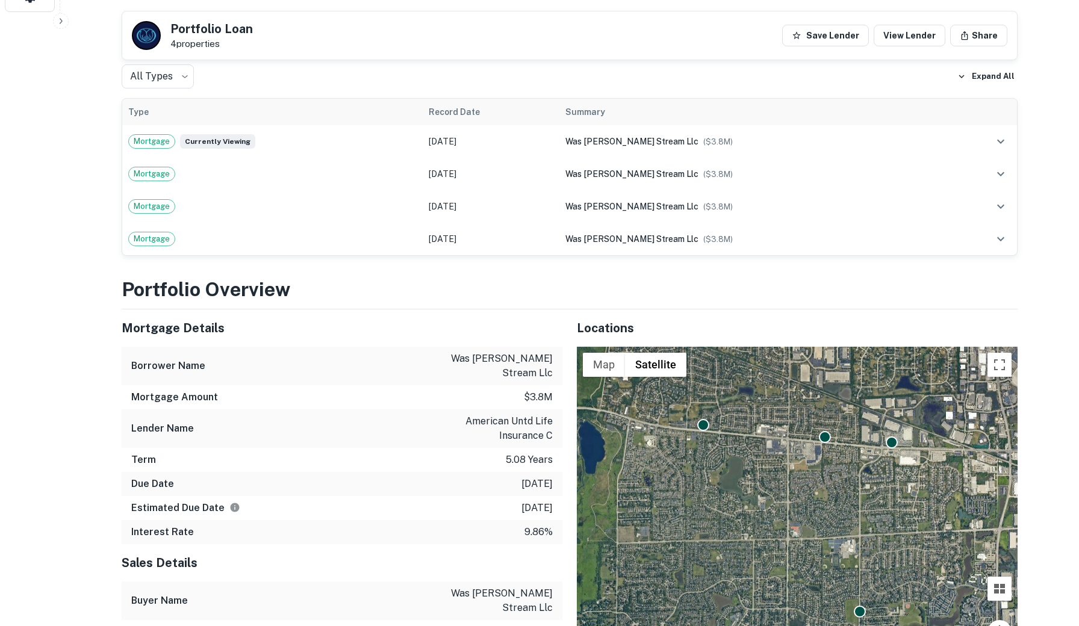
scroll to position [364, 0]
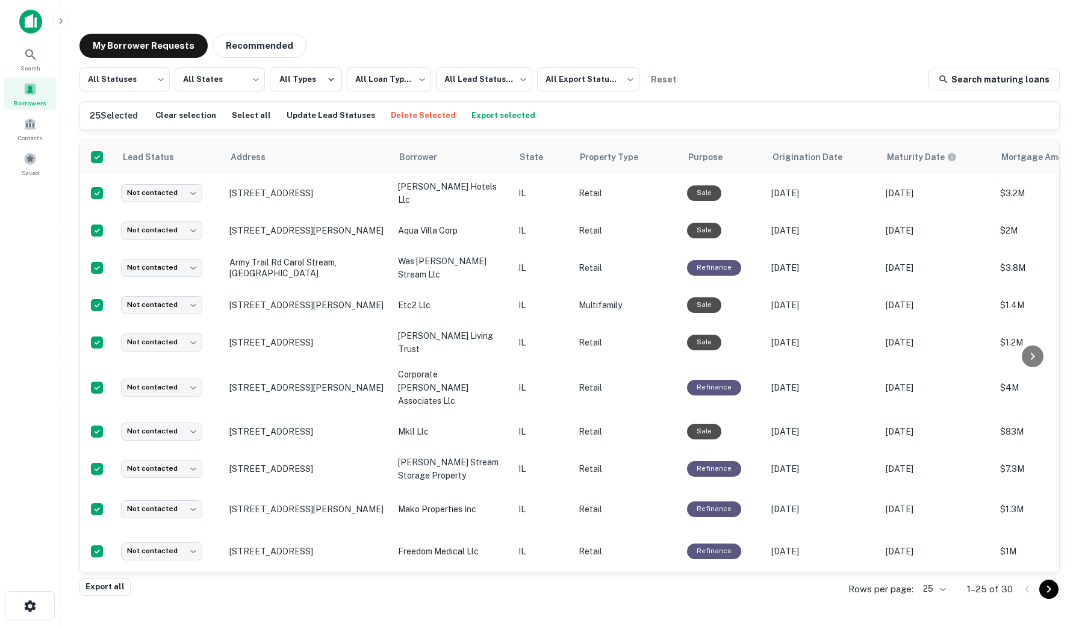
click at [401, 118] on button "Delete Selected" at bounding box center [423, 116] width 71 height 18
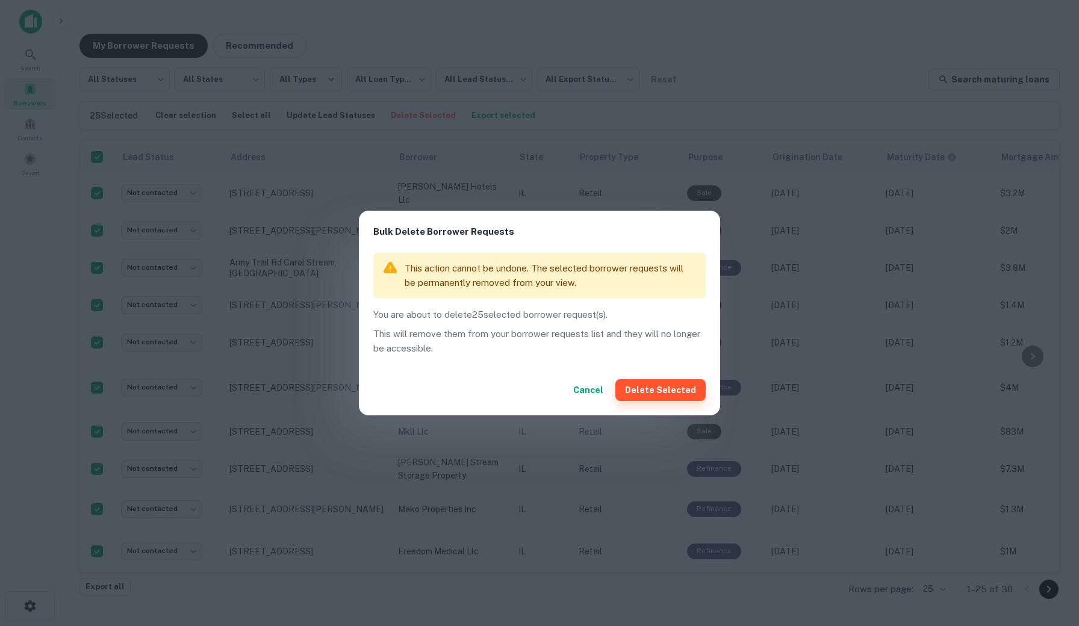
click at [641, 385] on button "Delete Selected" at bounding box center [660, 390] width 90 height 22
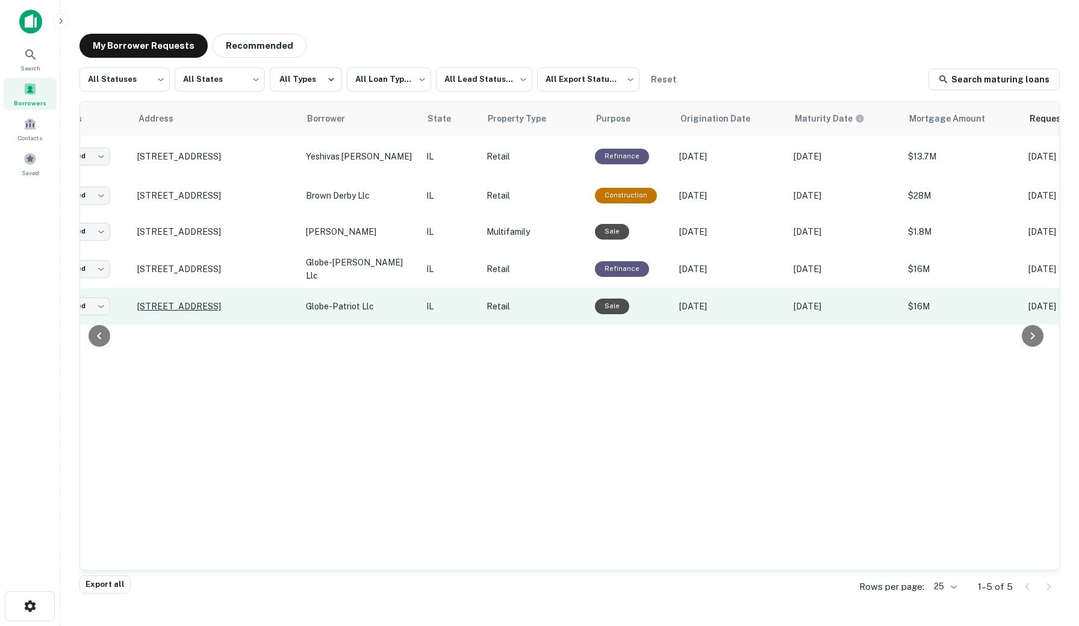
click at [235, 308] on p "[STREET_ADDRESS]" at bounding box center [215, 306] width 157 height 11
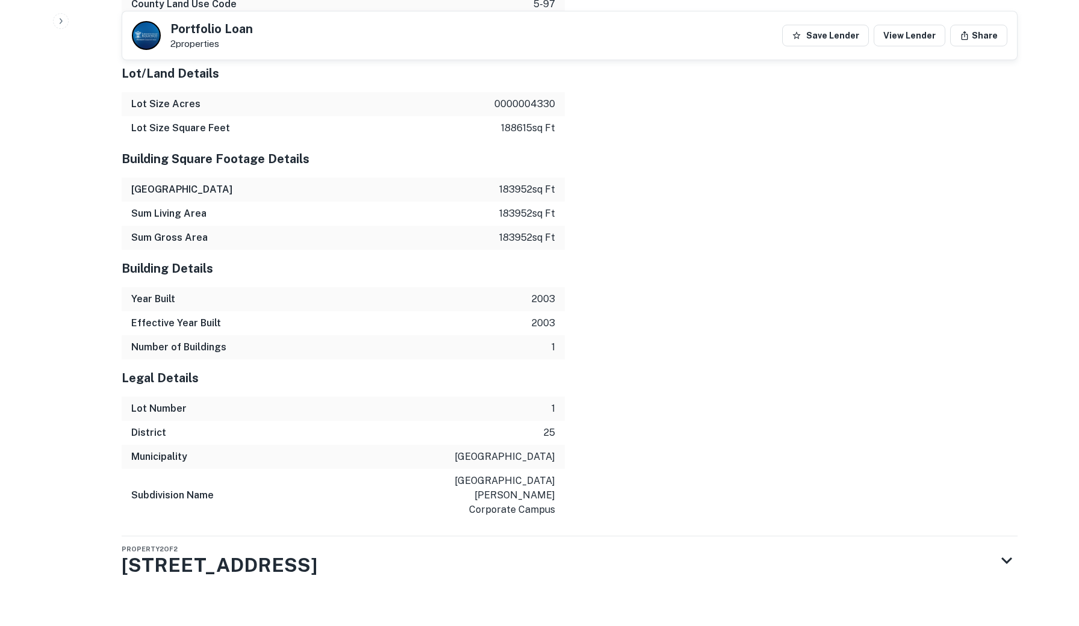
scroll to position [1807, 0]
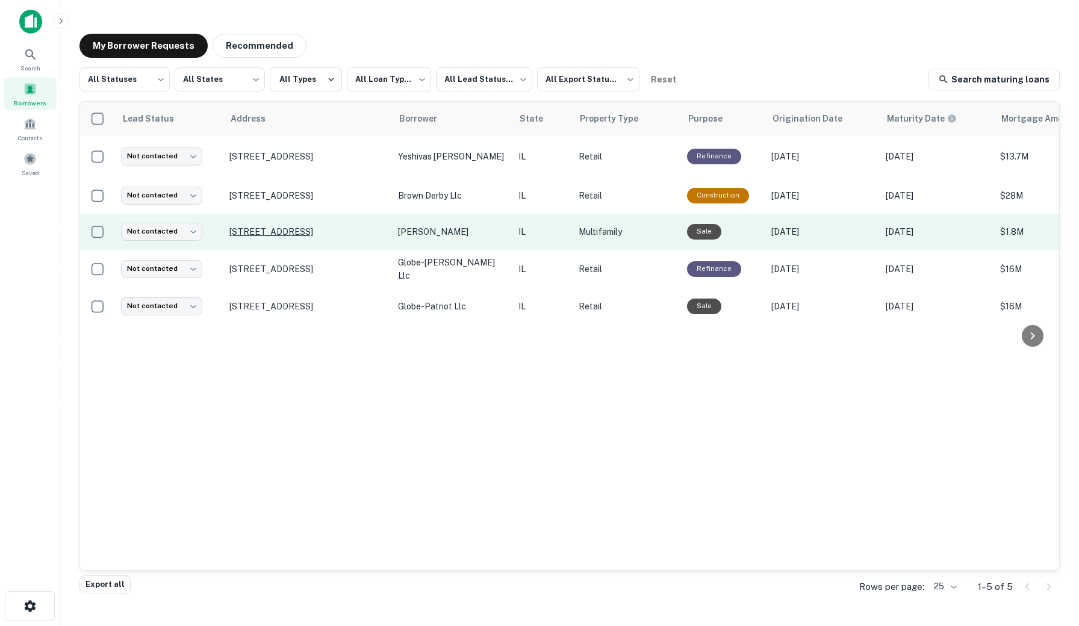
click at [296, 231] on p "[STREET_ADDRESS]" at bounding box center [307, 231] width 157 height 11
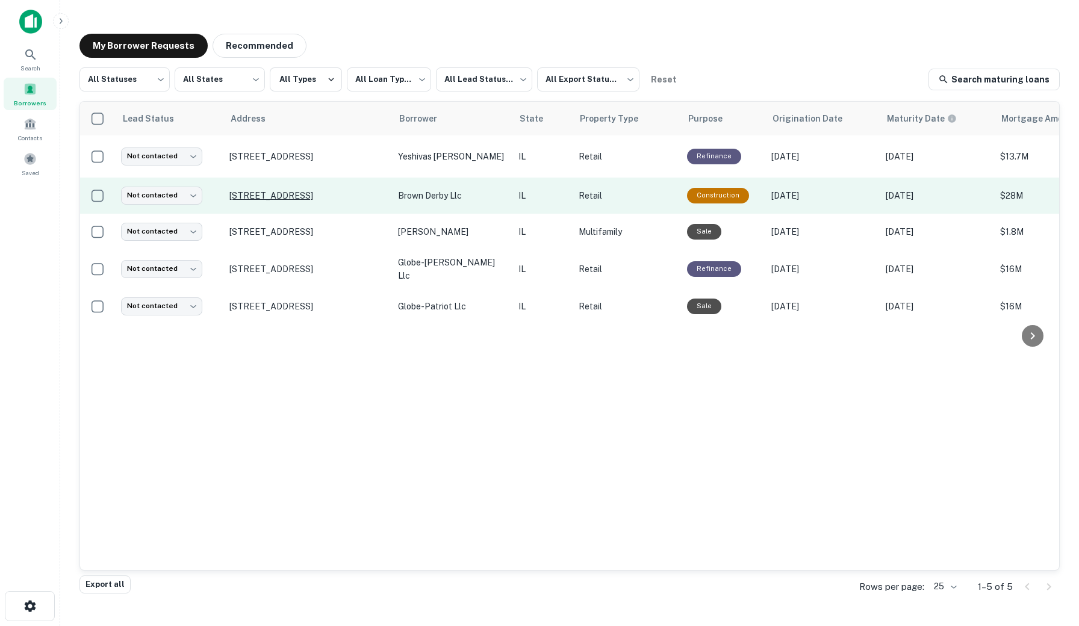
click at [337, 194] on p "[STREET_ADDRESS]" at bounding box center [307, 195] width 157 height 11
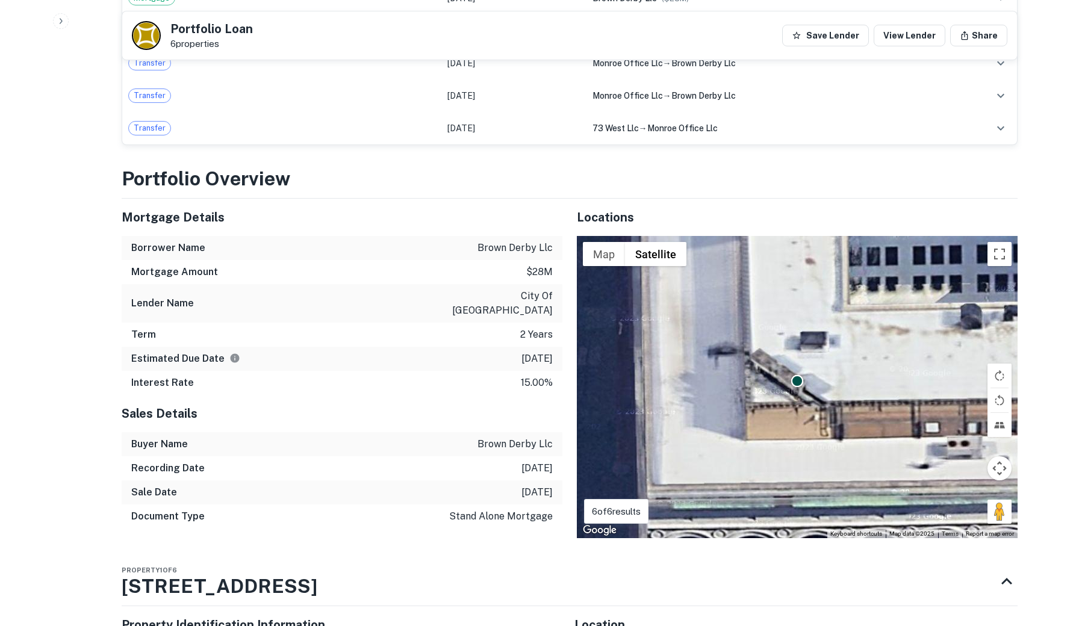
scroll to position [733, 0]
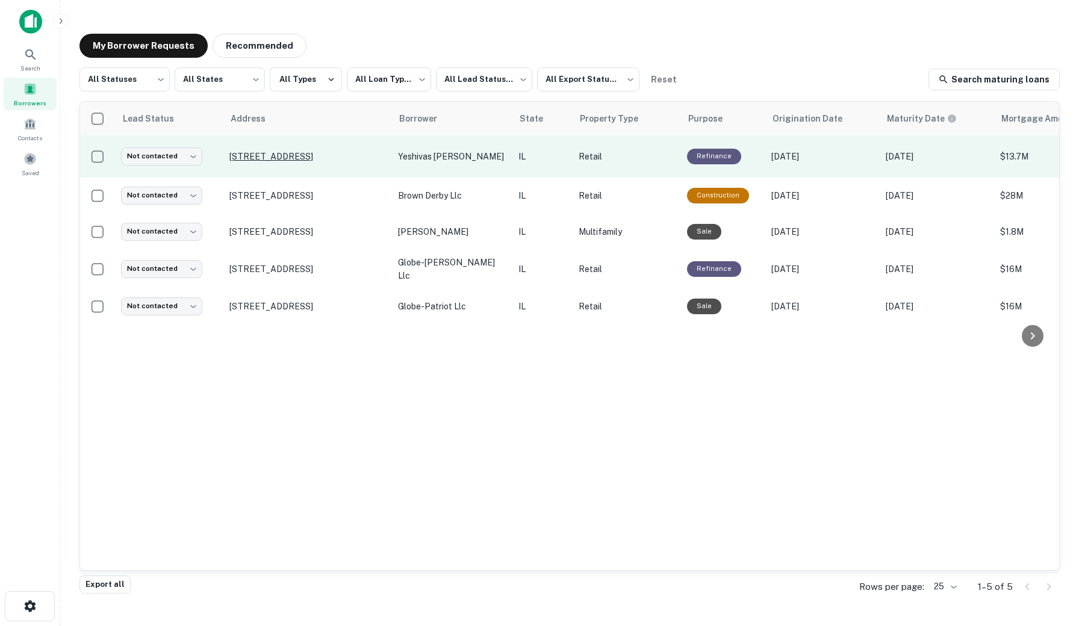
click at [288, 153] on p "[STREET_ADDRESS]" at bounding box center [307, 156] width 157 height 11
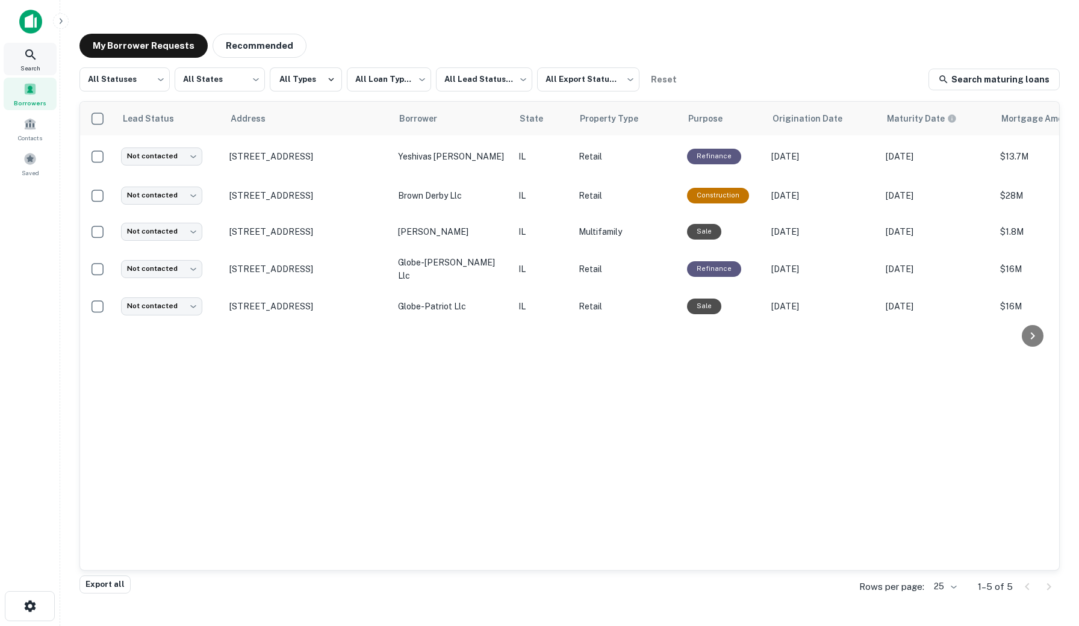
click at [33, 60] on icon at bounding box center [30, 55] width 14 height 14
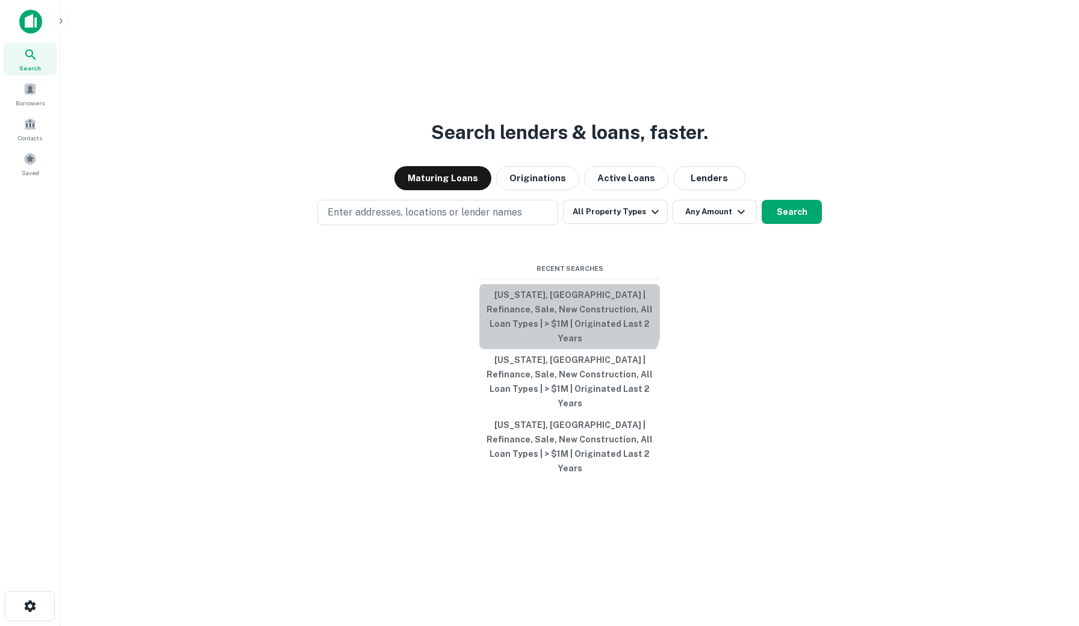
click at [550, 328] on button "[US_STATE], [GEOGRAPHIC_DATA] | Refinance, Sale, New Construction, All Loan Typ…" at bounding box center [569, 316] width 181 height 65
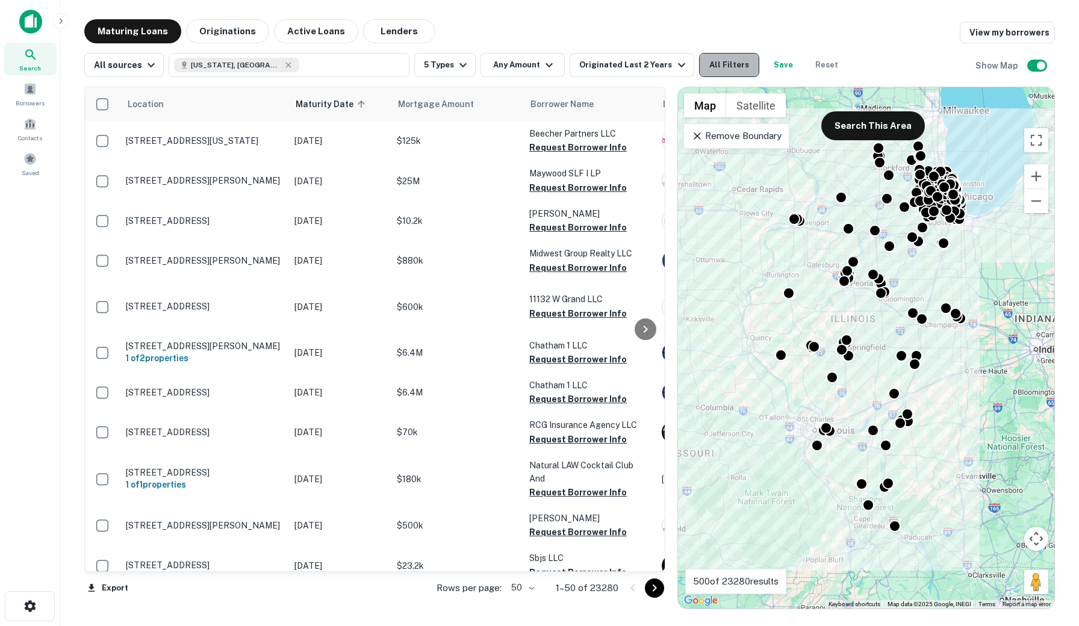
click at [729, 66] on button "All Filters" at bounding box center [729, 65] width 60 height 24
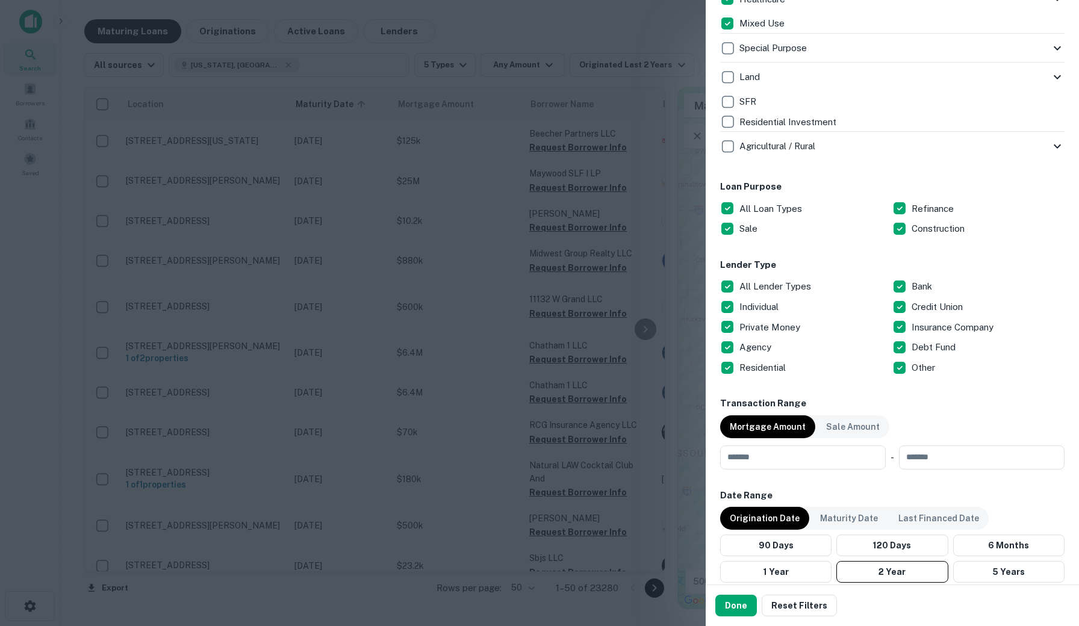
scroll to position [515, 0]
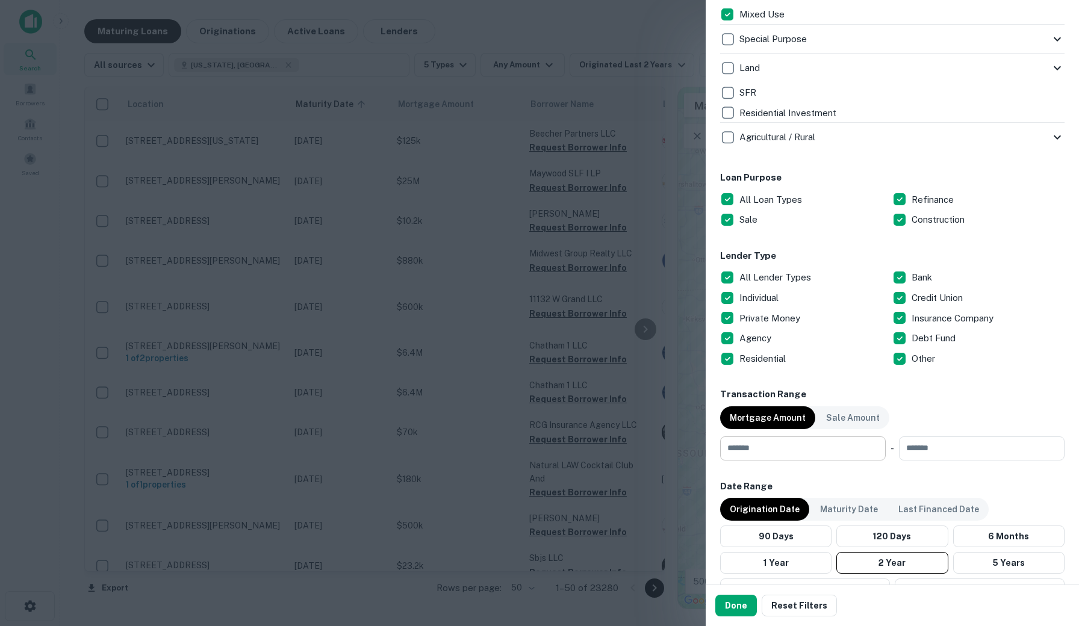
click at [738, 454] on input "number" at bounding box center [798, 449] width 157 height 24
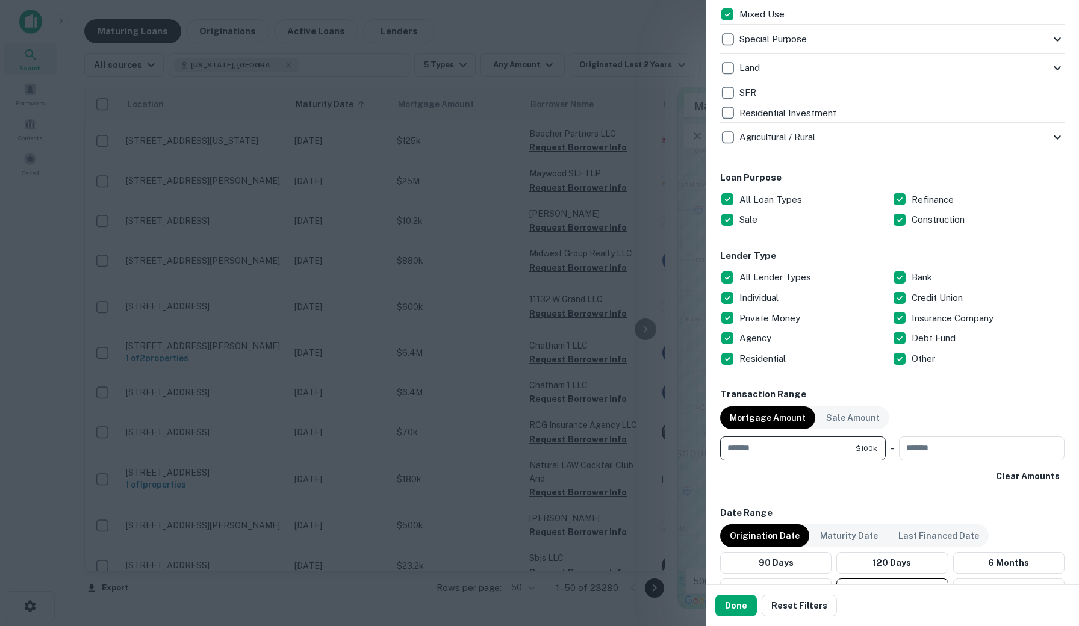
type input "*******"
click at [729, 603] on button "Done" at bounding box center [736, 606] width 42 height 22
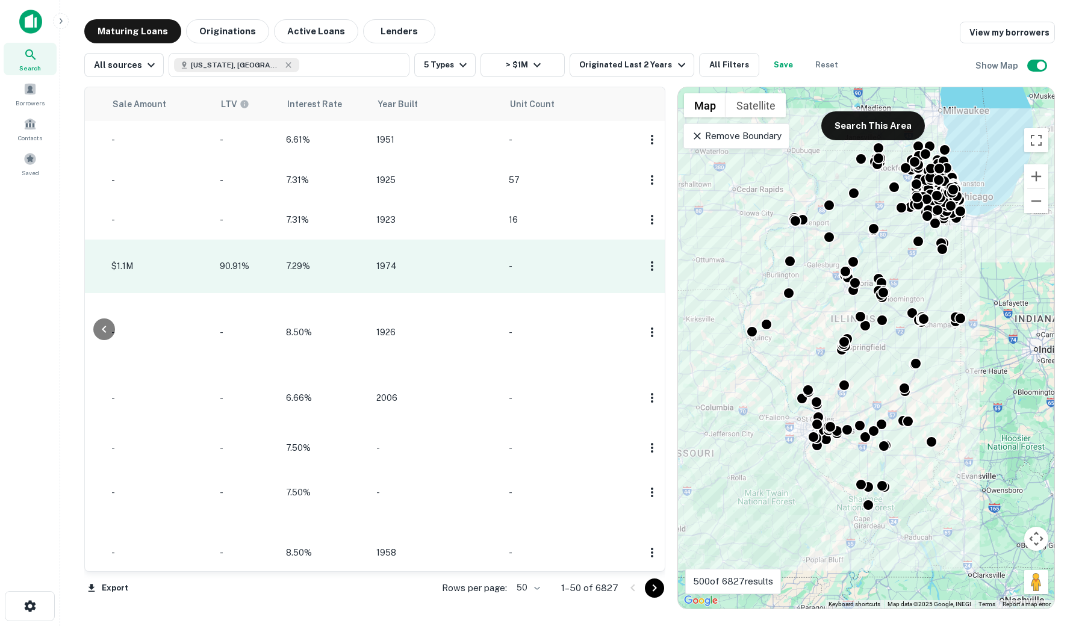
scroll to position [1, 1134]
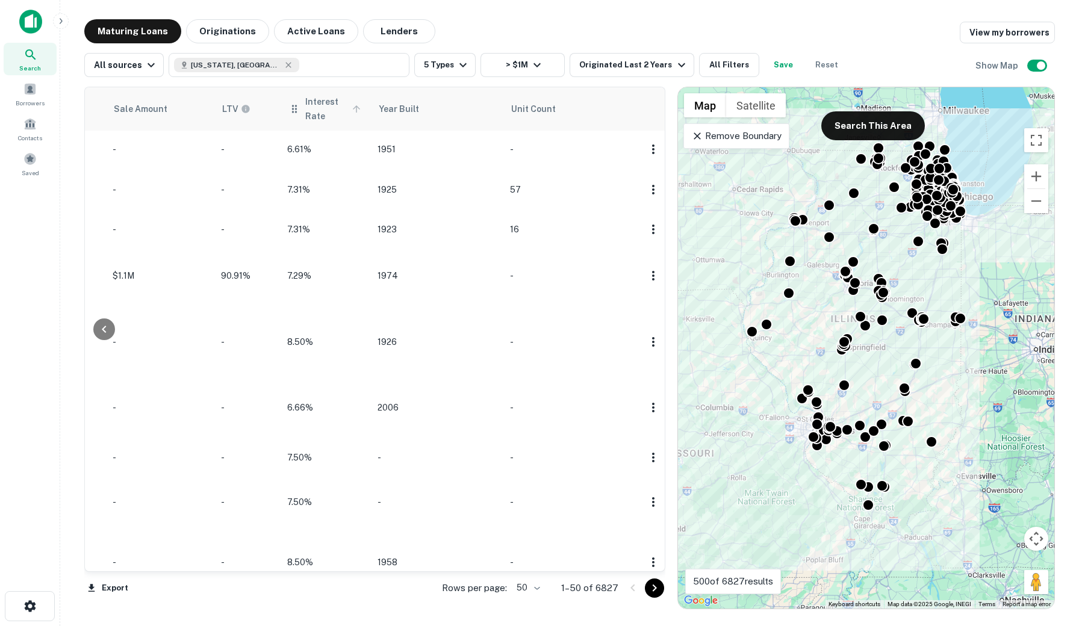
click at [352, 107] on icon at bounding box center [356, 109] width 11 height 11
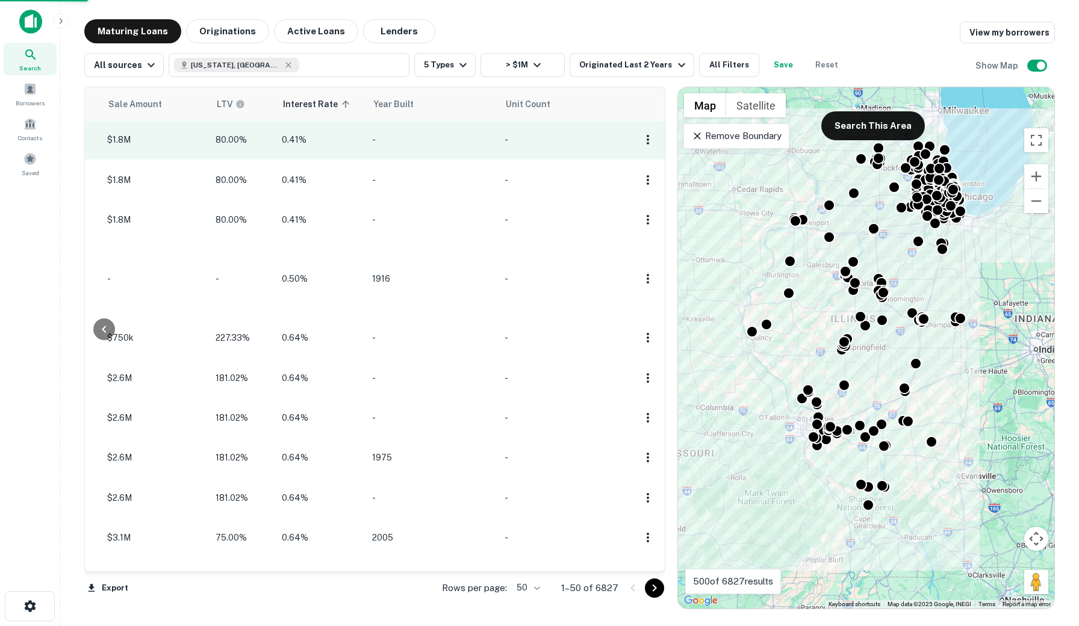
scroll to position [1, 1074]
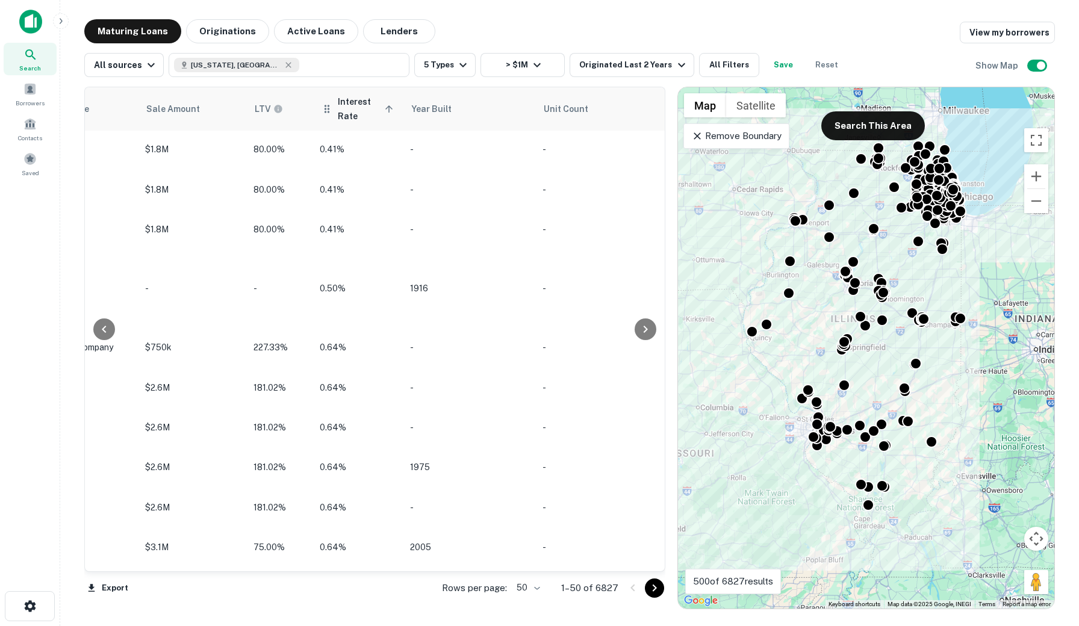
click at [386, 107] on icon at bounding box center [388, 108] width 7 height 7
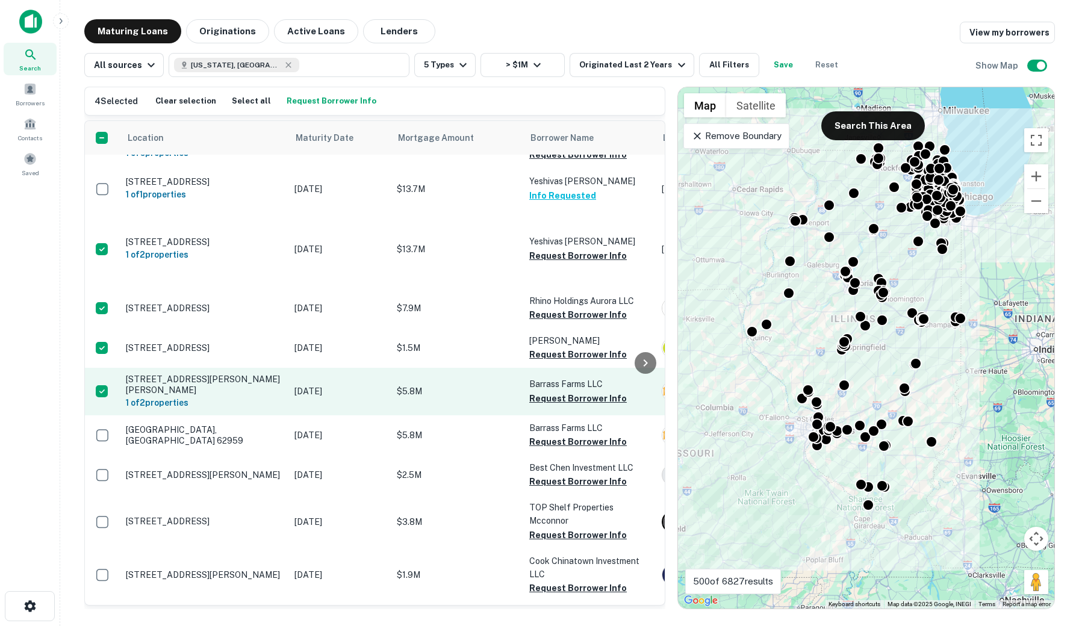
scroll to position [147, 0]
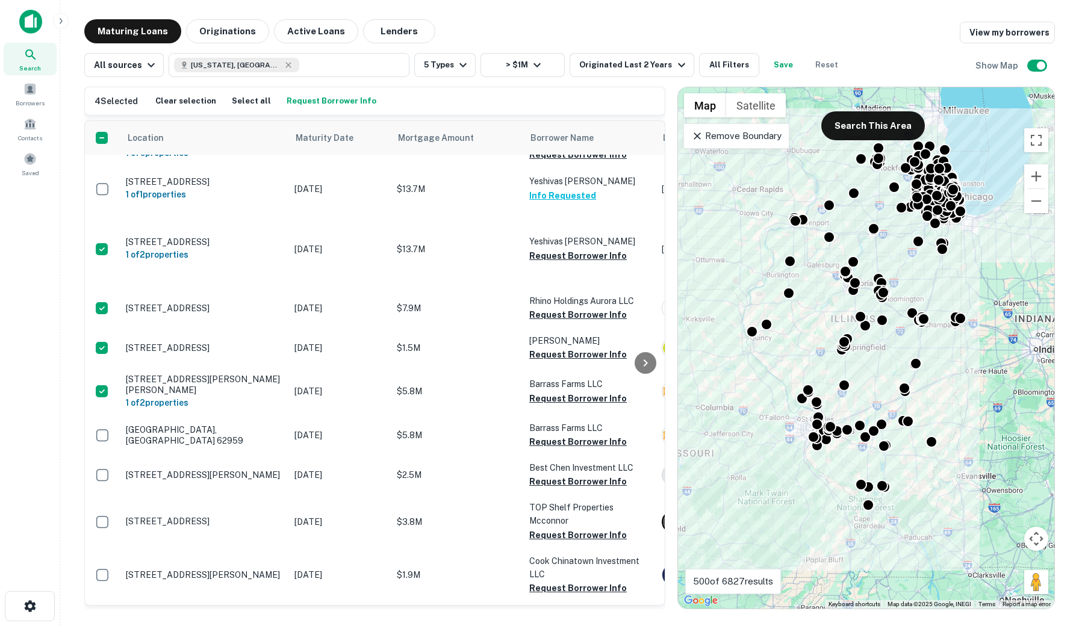
click at [323, 100] on button "Request Borrower Info" at bounding box center [332, 101] width 96 height 18
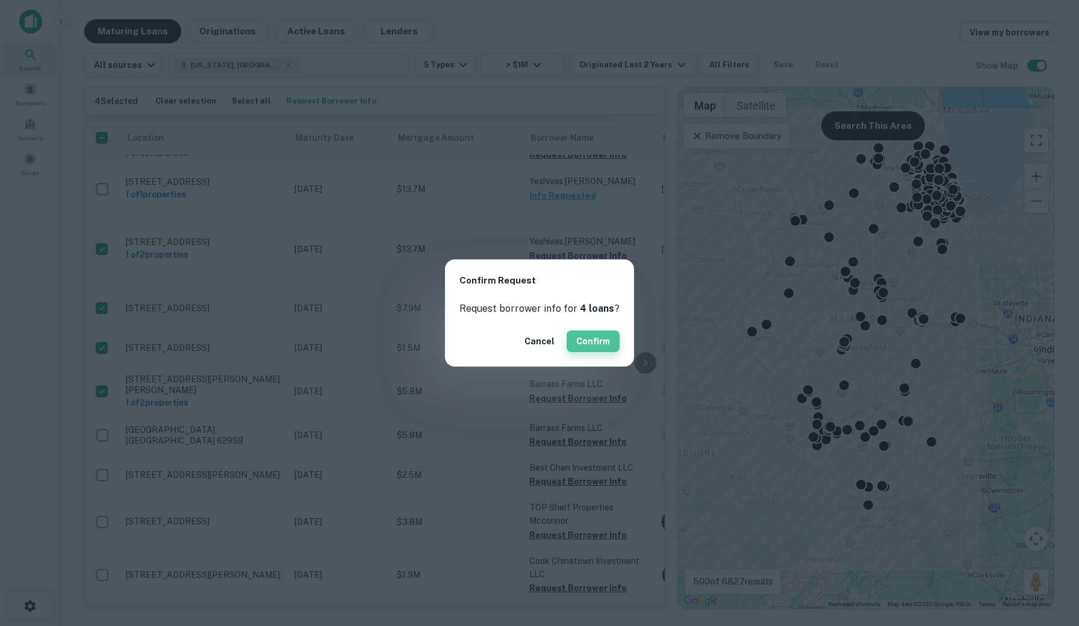
click at [587, 343] on button "Confirm" at bounding box center [593, 342] width 53 height 22
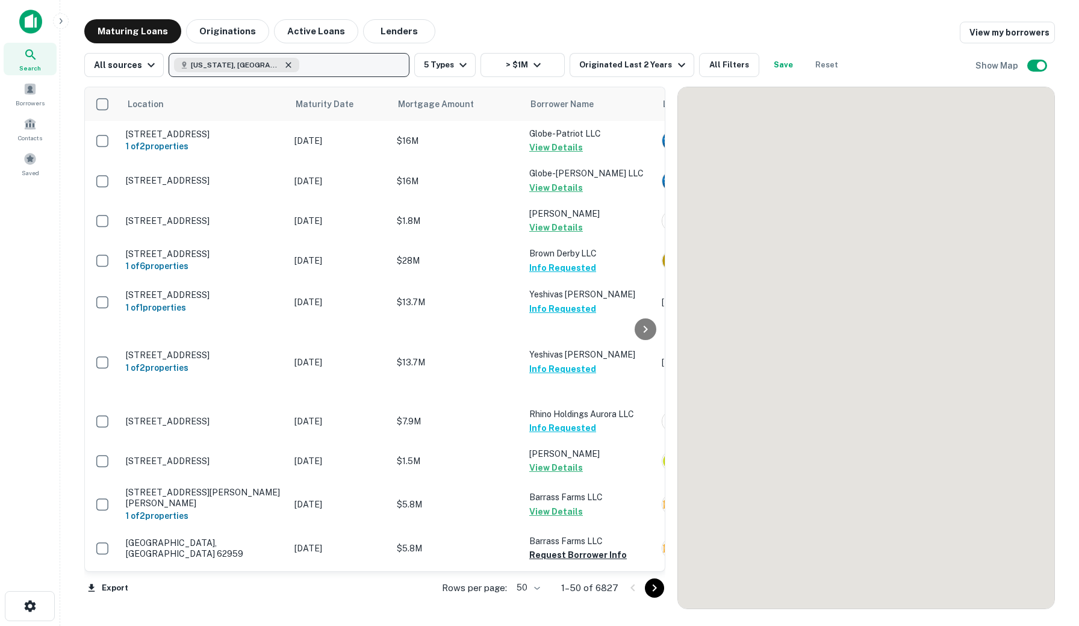
click at [284, 63] on icon "button" at bounding box center [289, 65] width 10 height 10
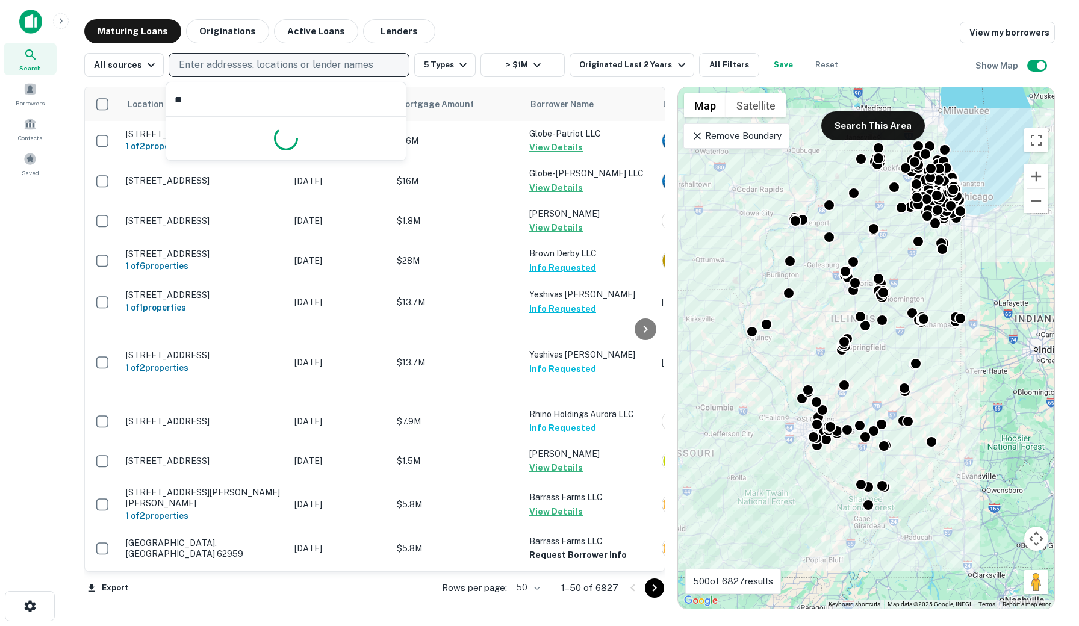
type input "***"
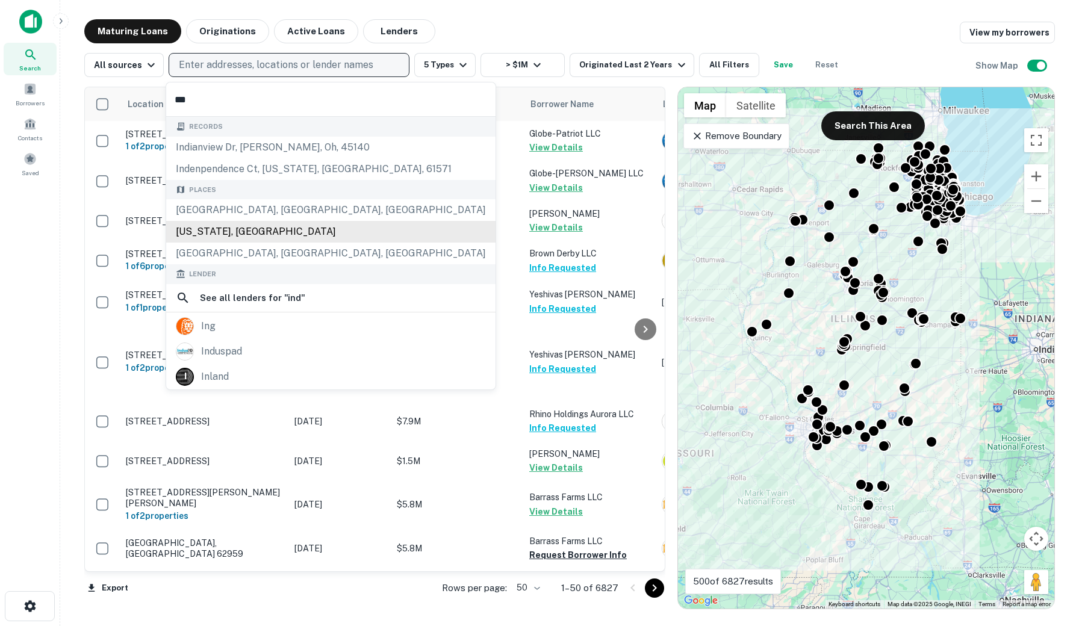
click at [228, 227] on div "Indiana, USA" at bounding box center [330, 232] width 329 height 22
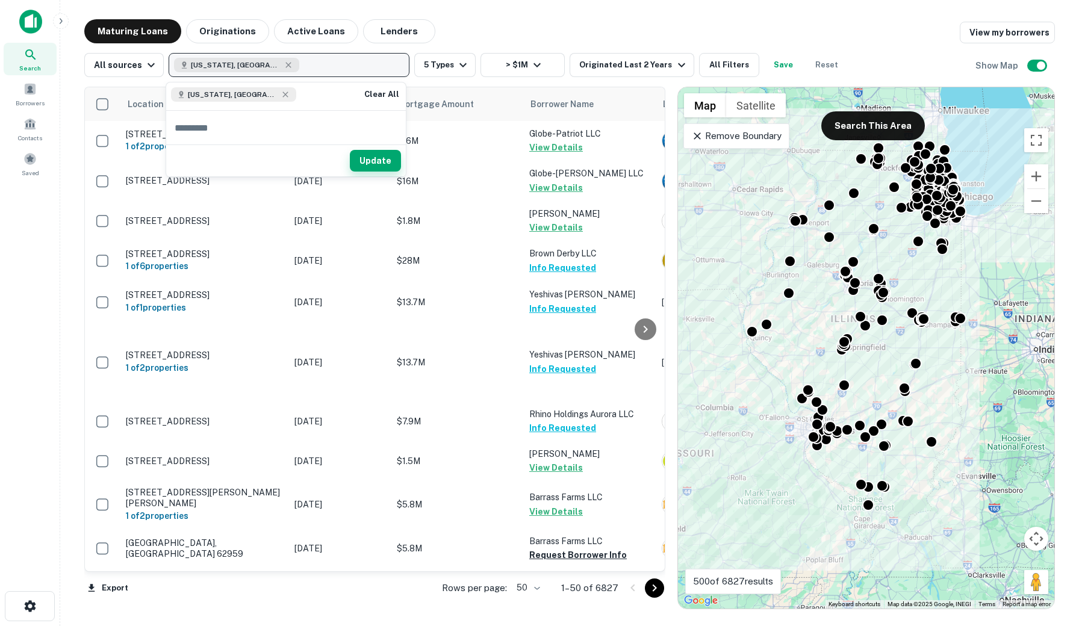
click at [384, 162] on button "Update" at bounding box center [375, 161] width 51 height 22
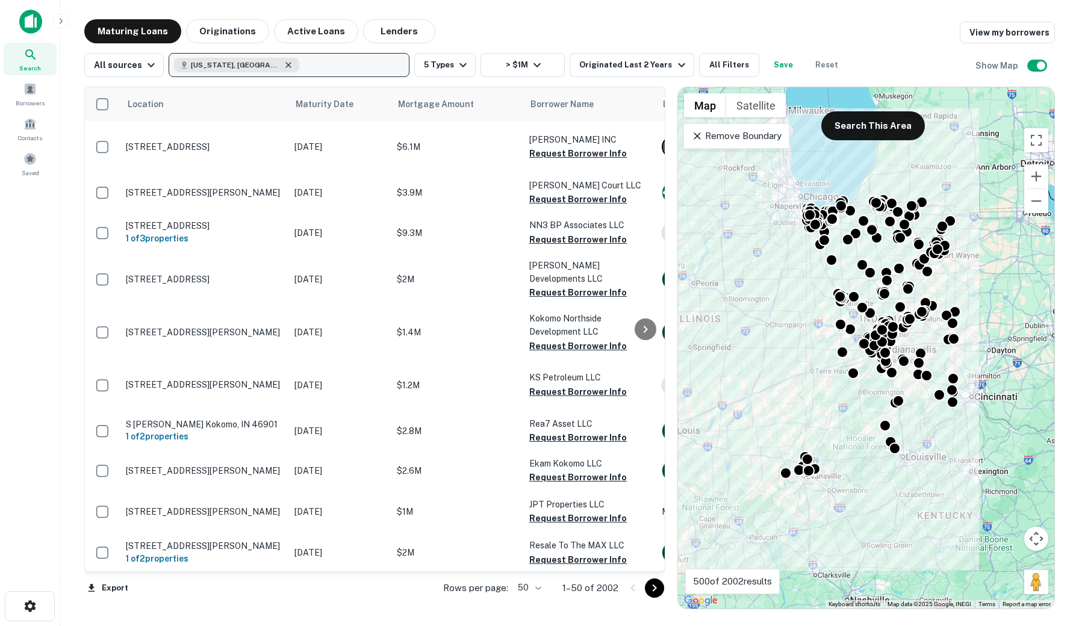
click at [286, 64] on icon "button" at bounding box center [288, 64] width 5 height 5
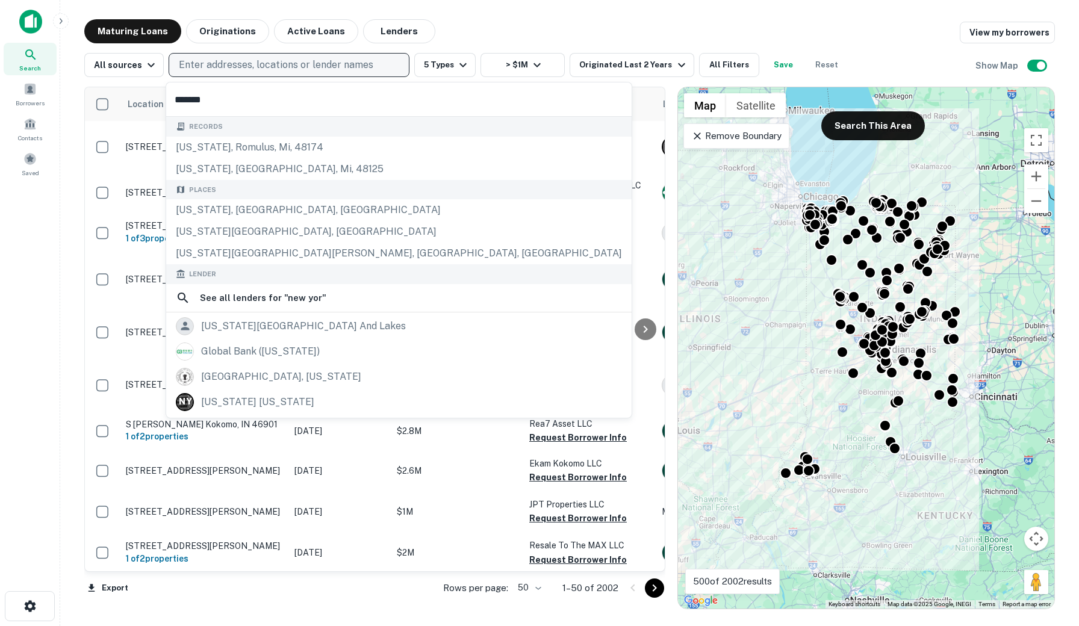
type input "********"
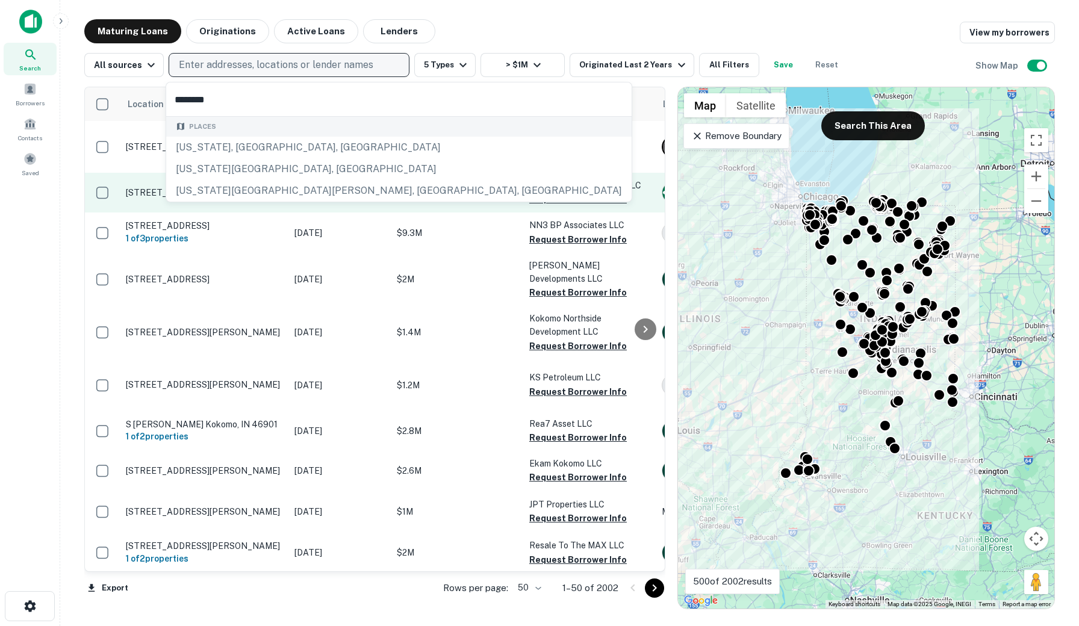
drag, startPoint x: 241, startPoint y: 248, endPoint x: 217, endPoint y: 227, distance: 32.0
click at [217, 198] on p "5428 E Thompson Rd Indianapolis, IN 46237" at bounding box center [204, 192] width 157 height 11
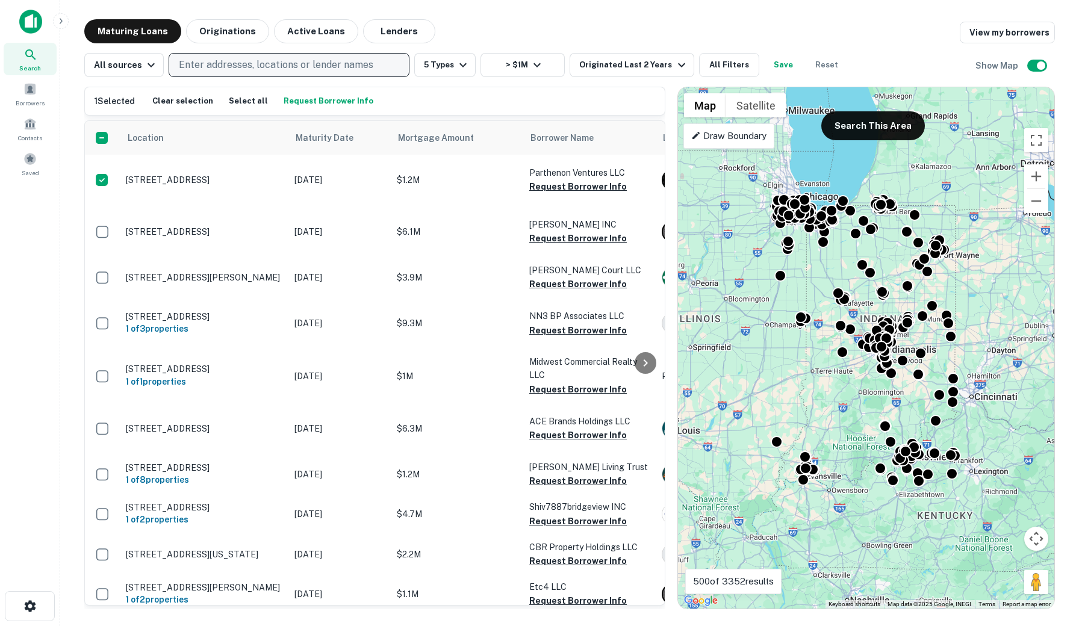
scroll to position [1, 0]
click at [347, 102] on button "Request Borrower Info" at bounding box center [329, 101] width 96 height 18
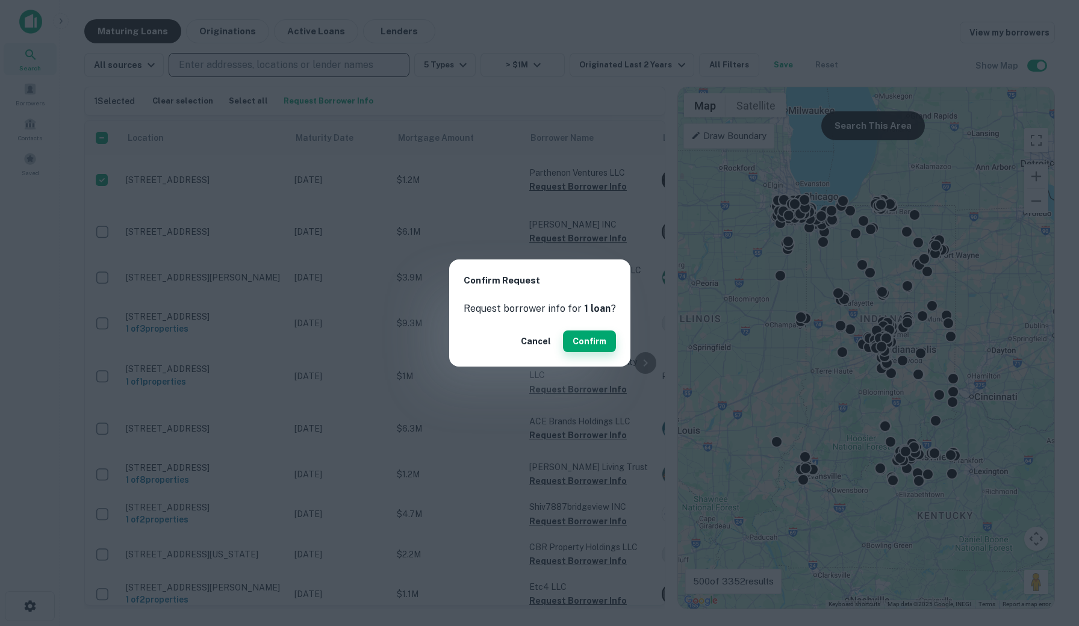
click at [588, 341] on button "Confirm" at bounding box center [589, 342] width 53 height 22
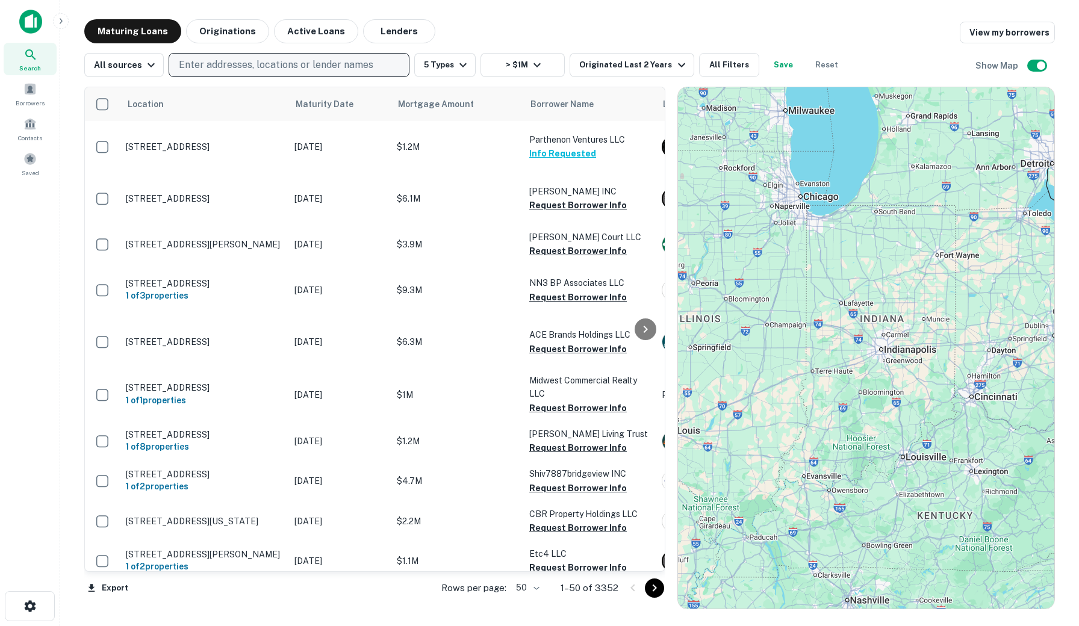
click at [319, 67] on p "Enter addresses, locations or lender names" at bounding box center [276, 65] width 195 height 14
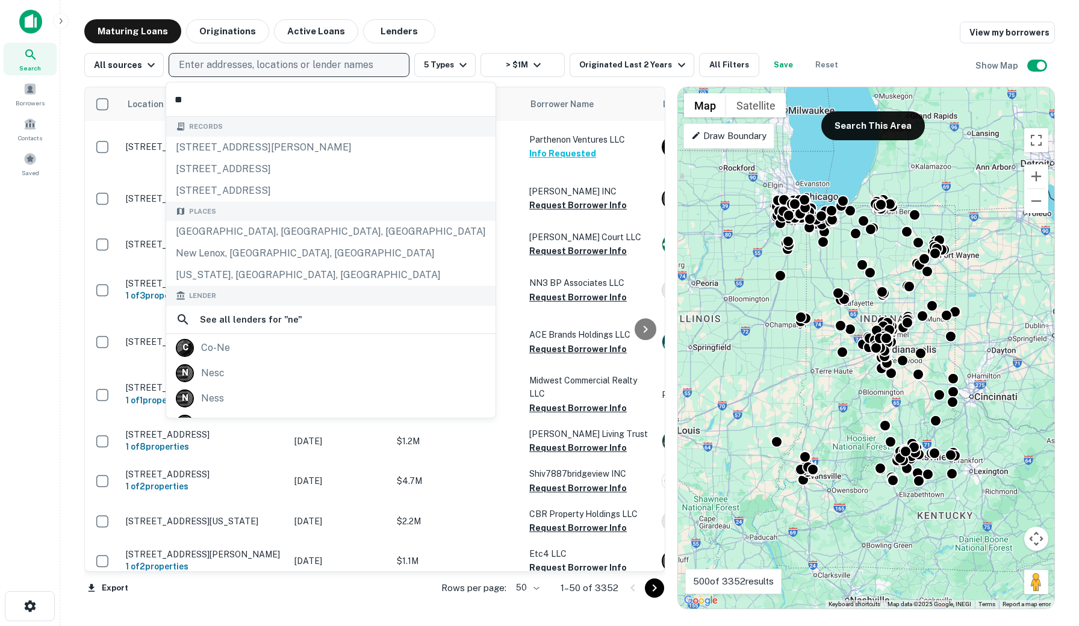
type input "*"
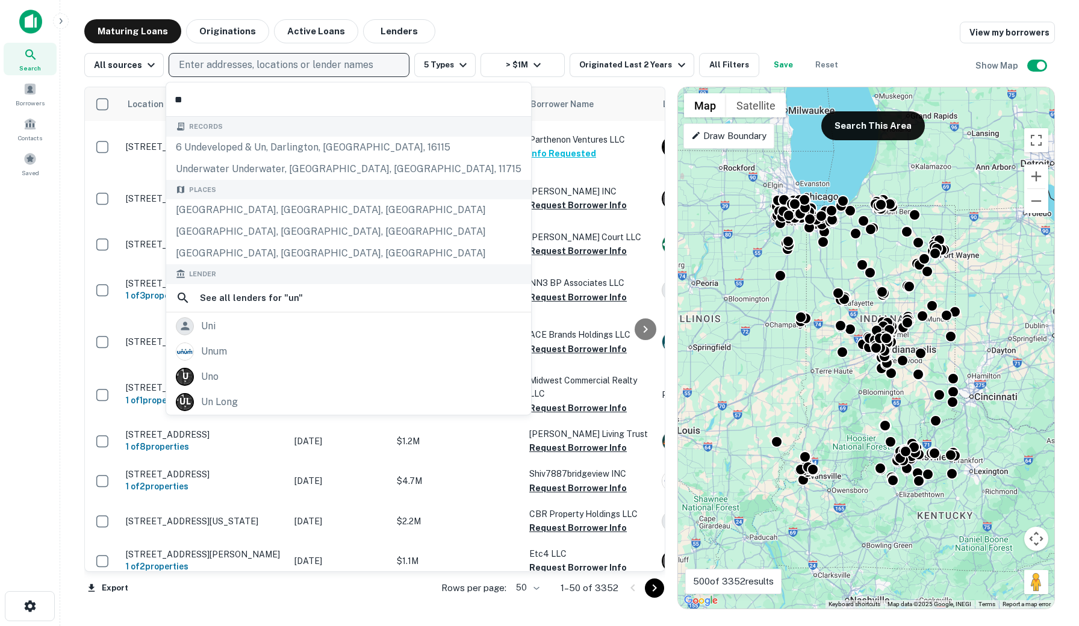
type input "*"
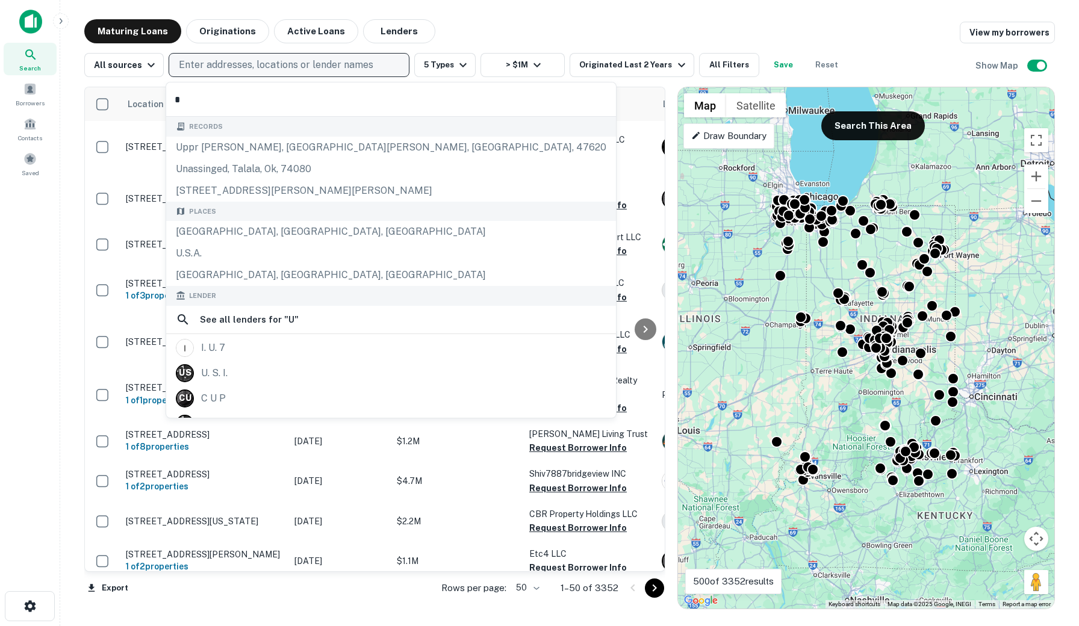
type input "**"
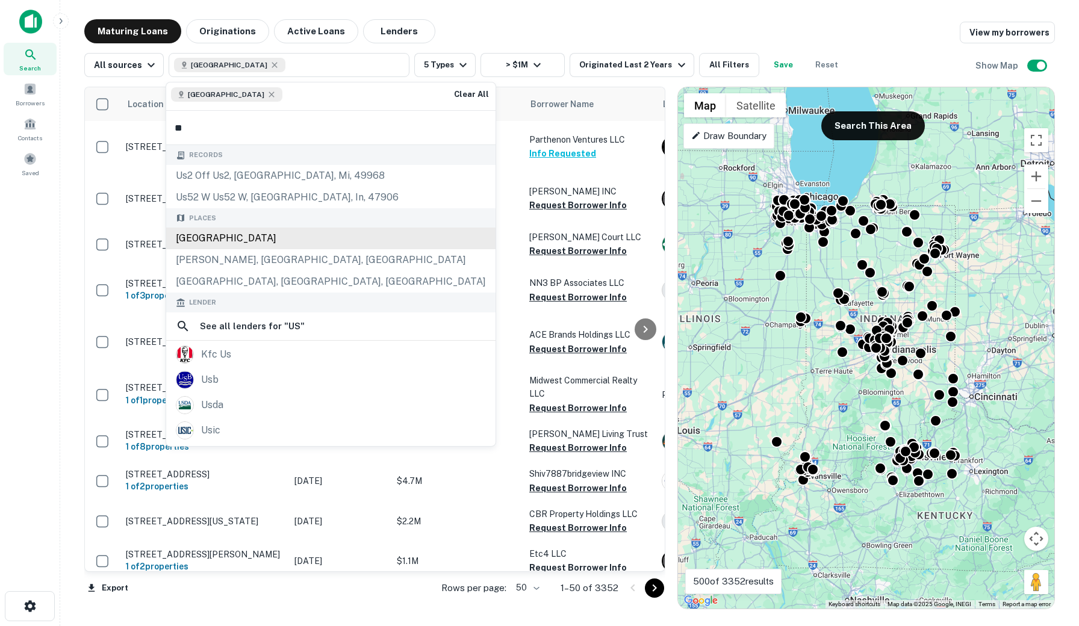
click at [255, 208] on div "Places [GEOGRAPHIC_DATA] [PERSON_NAME], [GEOGRAPHIC_DATA], [GEOGRAPHIC_DATA] [G…" at bounding box center [330, 250] width 329 height 85
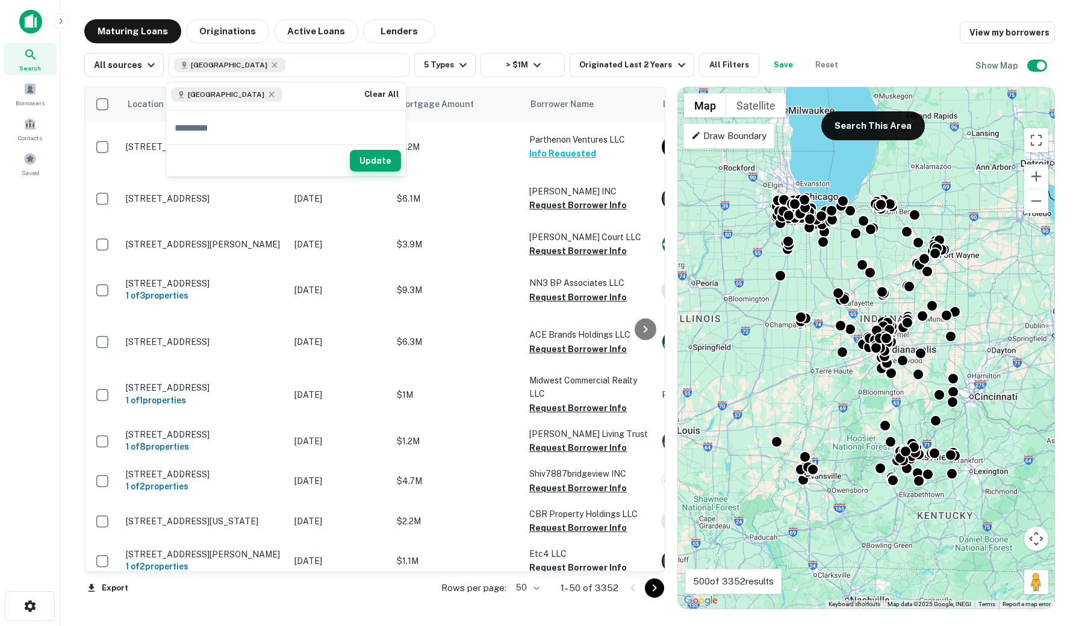
click at [387, 158] on button "Update" at bounding box center [375, 161] width 51 height 22
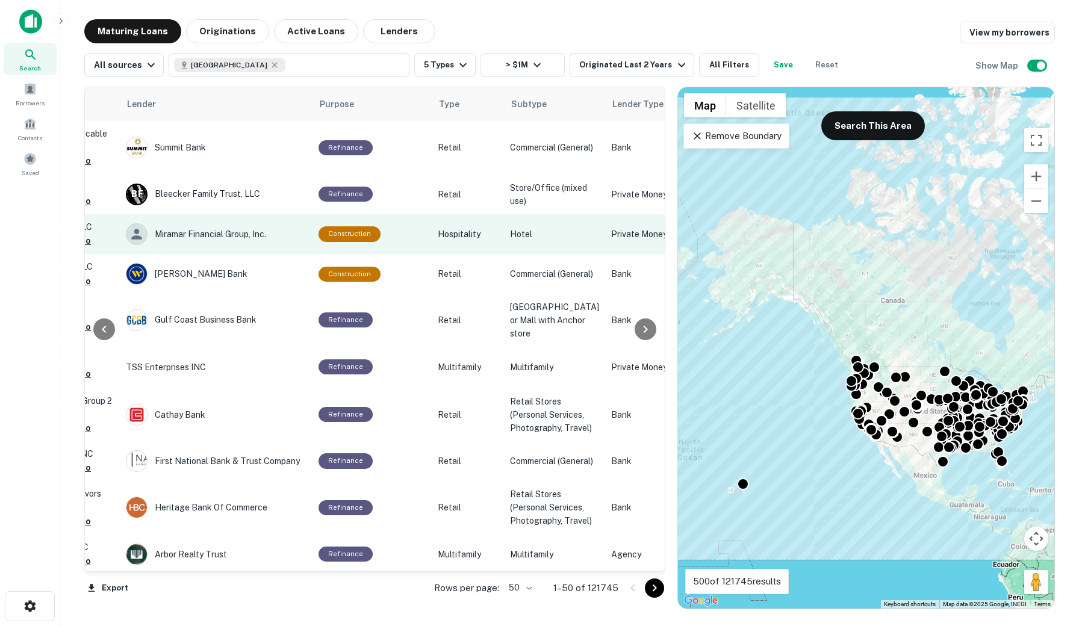
scroll to position [0, 543]
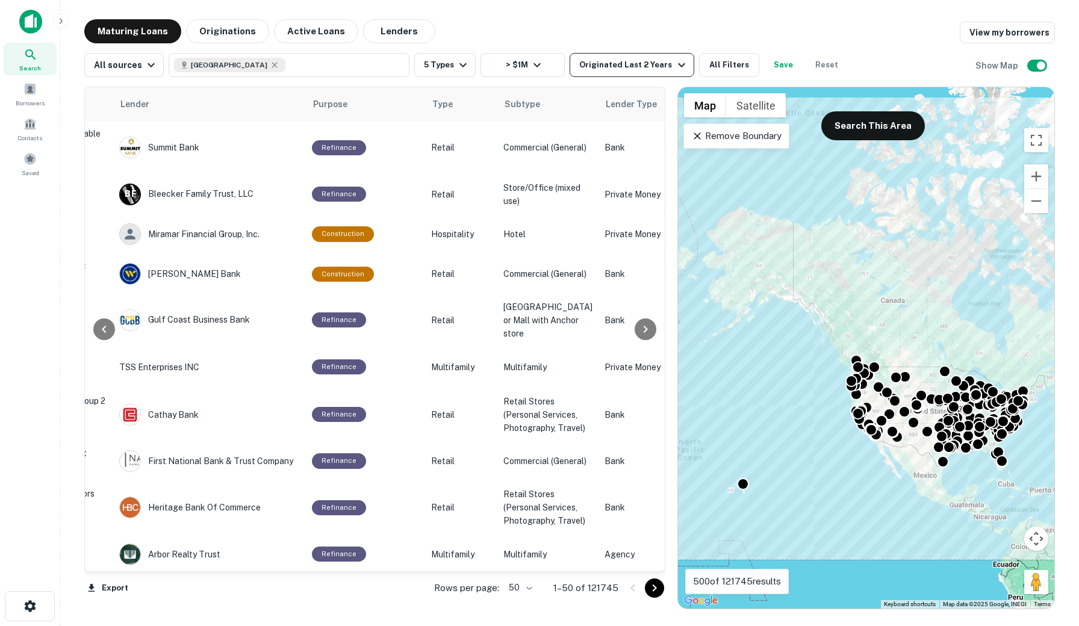
click at [643, 67] on div "Originated Last 2 Years" at bounding box center [633, 65] width 109 height 14
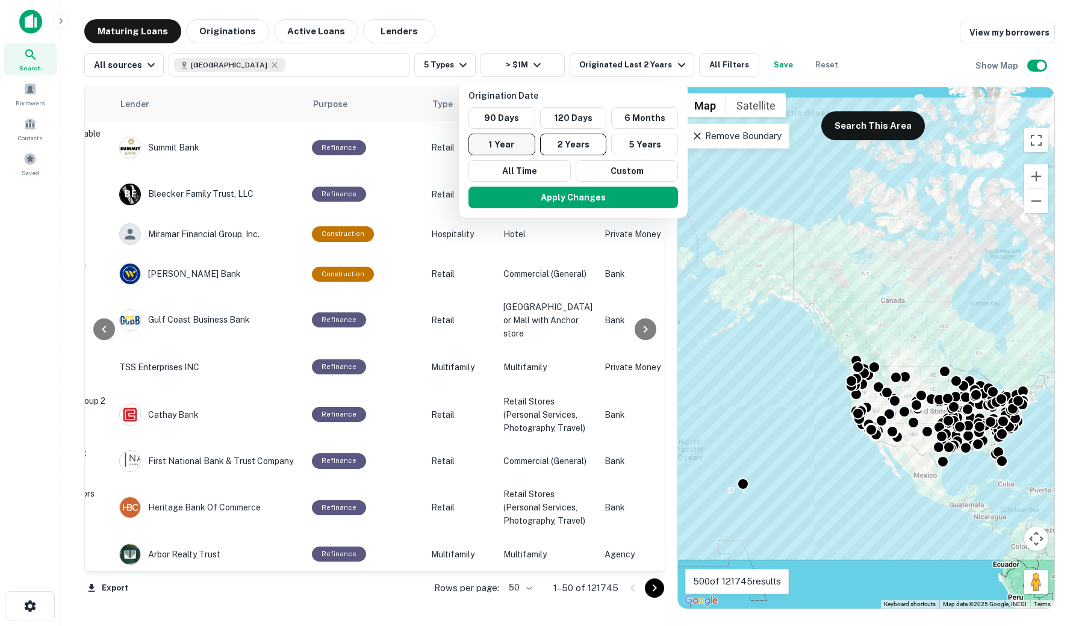
click at [523, 149] on button "1 Year" at bounding box center [502, 145] width 67 height 22
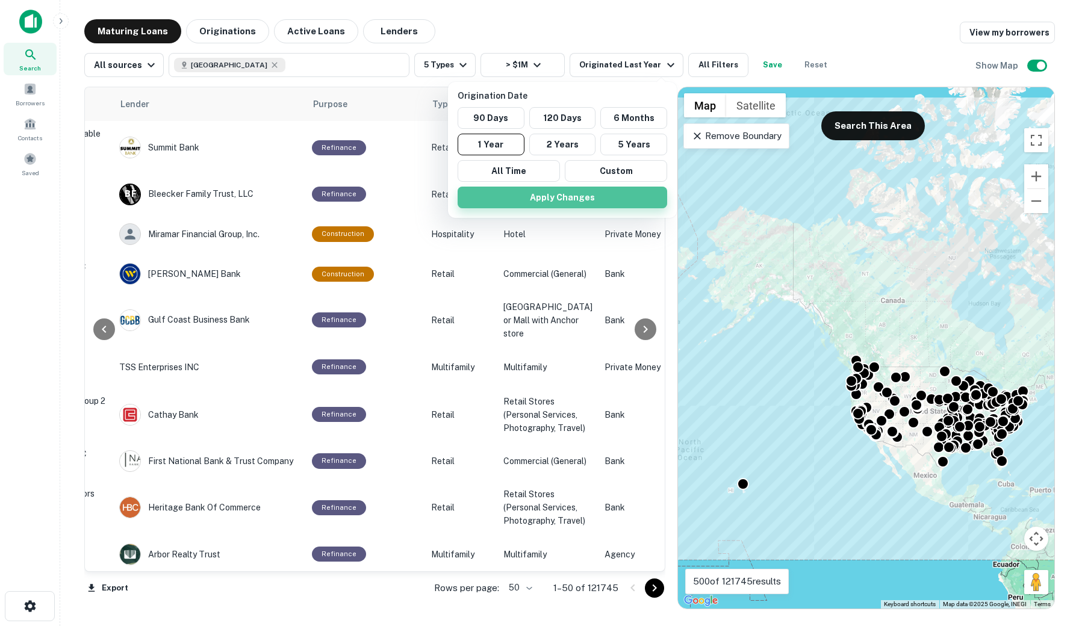
click at [559, 201] on button "Apply Changes" at bounding box center [563, 198] width 210 height 22
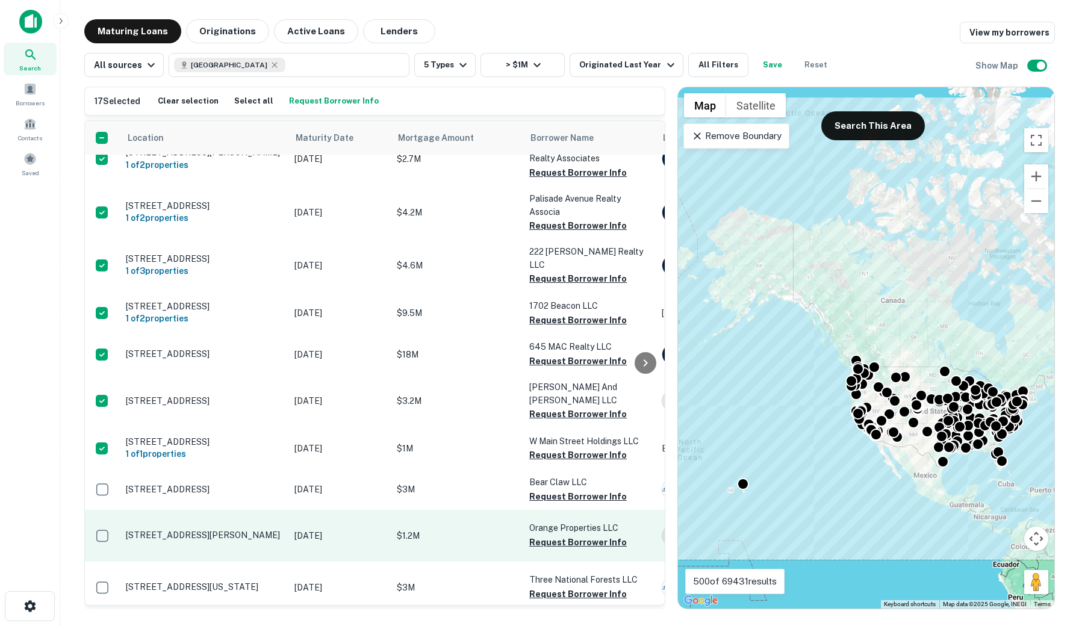
scroll to position [585, 0]
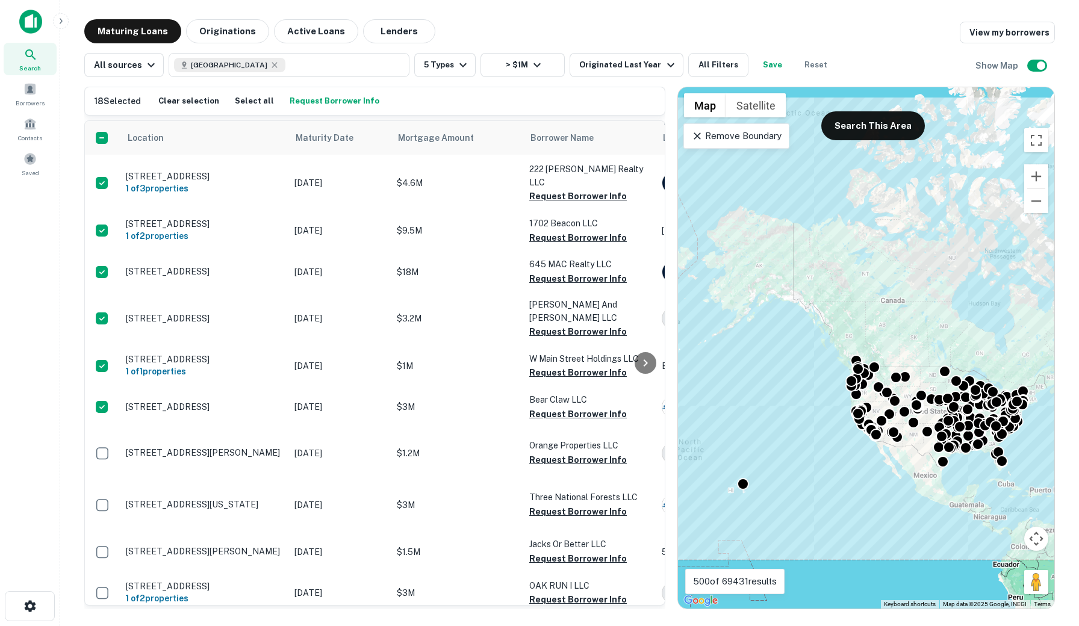
click at [319, 100] on button "Request Borrower Info" at bounding box center [335, 101] width 96 height 18
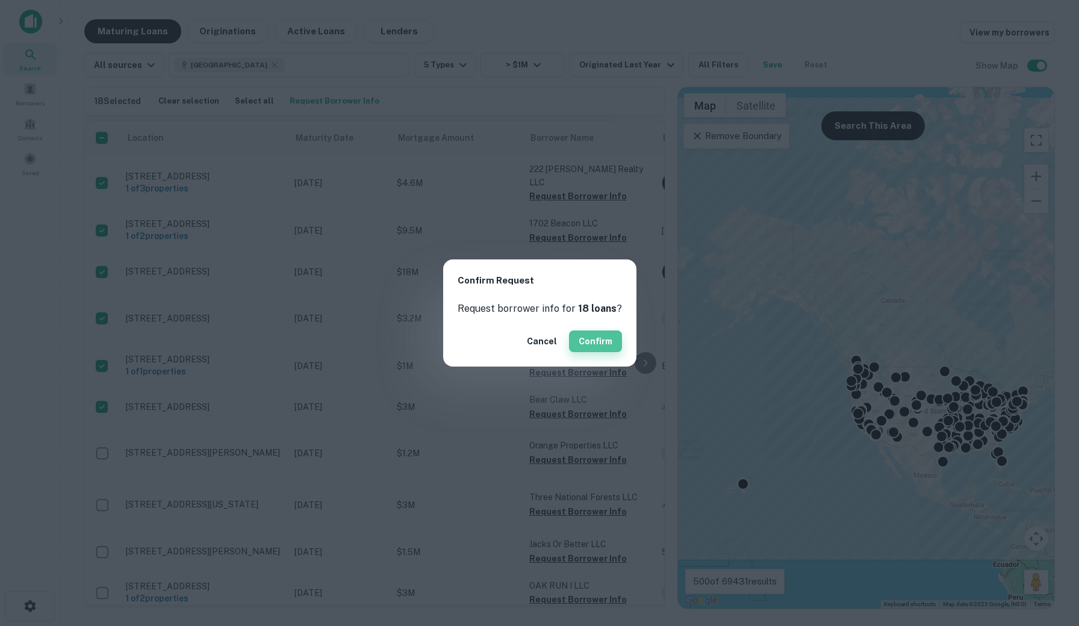
click at [597, 341] on button "Confirm" at bounding box center [595, 342] width 53 height 22
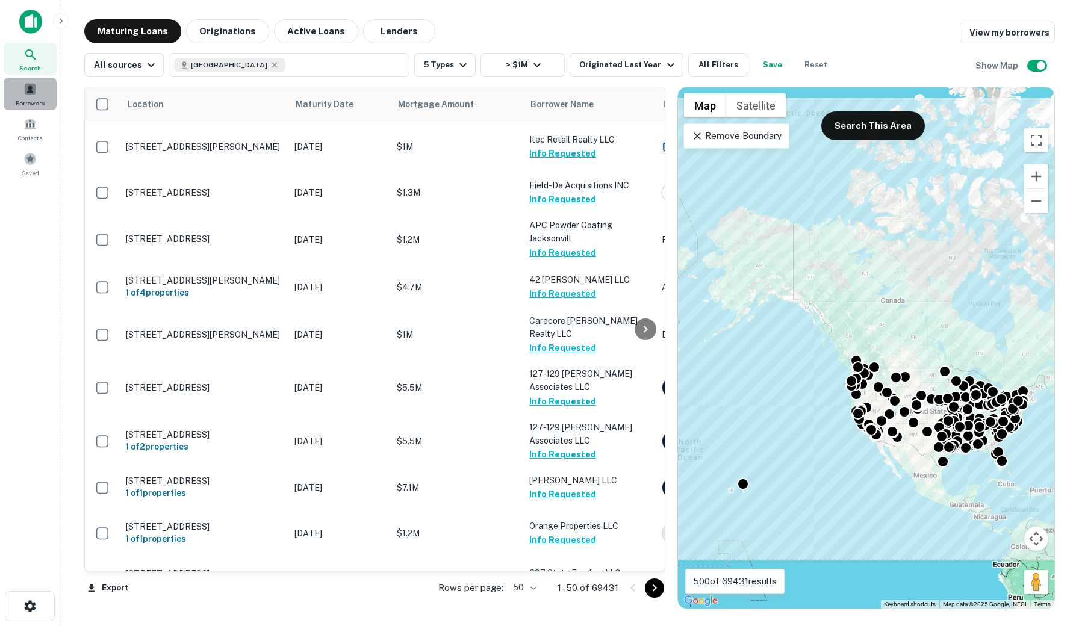
click at [32, 91] on span at bounding box center [29, 89] width 13 height 13
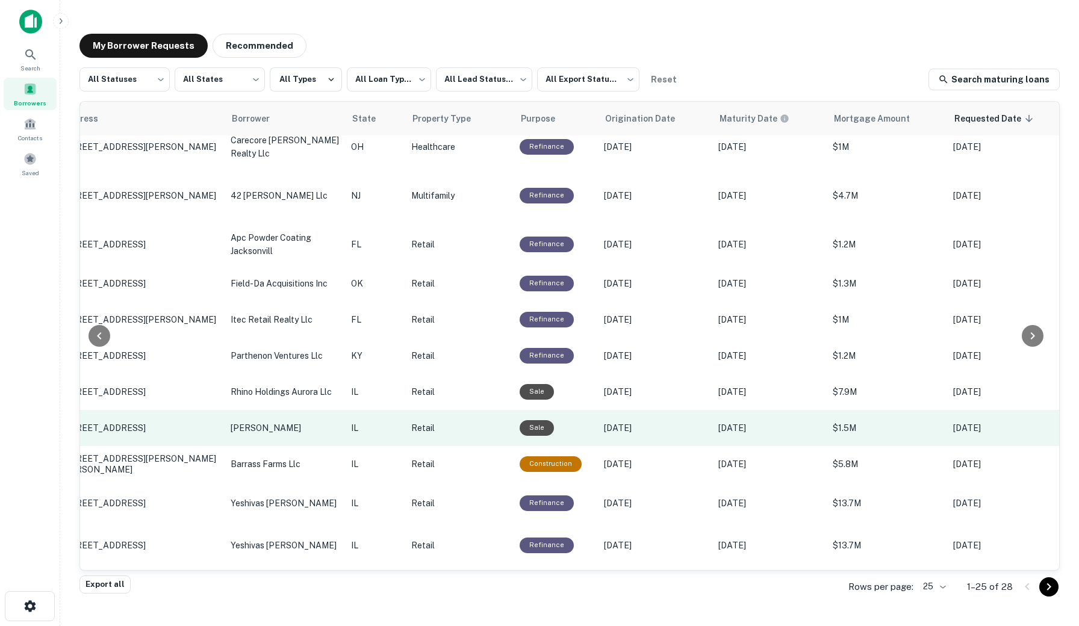
scroll to position [538, 167]
